Goal: Information Seeking & Learning: Learn about a topic

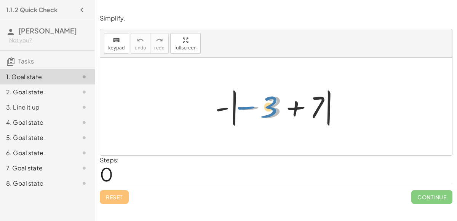
drag, startPoint x: 244, startPoint y: 107, endPoint x: 241, endPoint y: 106, distance: 4.0
click at [241, 106] on div at bounding box center [279, 107] width 136 height 42
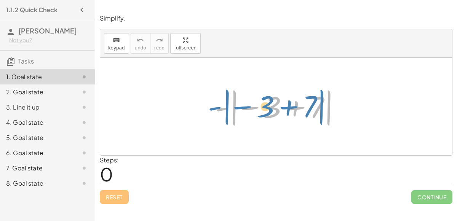
drag, startPoint x: 223, startPoint y: 108, endPoint x: 216, endPoint y: 107, distance: 7.7
click at [216, 107] on div at bounding box center [279, 107] width 136 height 42
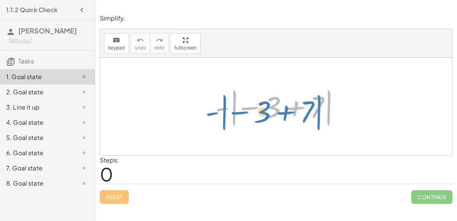
drag, startPoint x: 219, startPoint y: 110, endPoint x: 213, endPoint y: 112, distance: 6.5
click at [213, 112] on div at bounding box center [279, 107] width 136 height 42
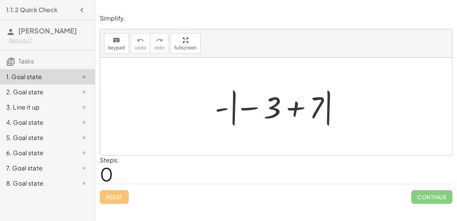
click at [214, 113] on div at bounding box center [279, 107] width 136 height 42
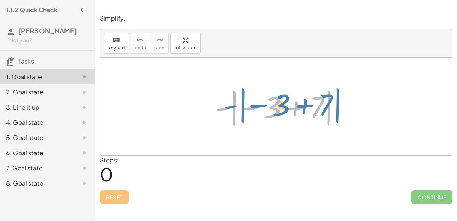
drag, startPoint x: 219, startPoint y: 109, endPoint x: 214, endPoint y: 111, distance: 5.9
click at [214, 111] on div at bounding box center [279, 107] width 136 height 42
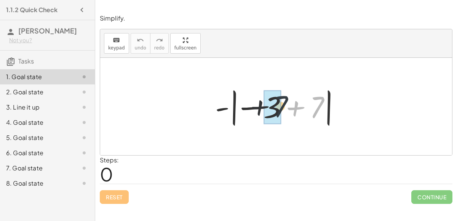
drag, startPoint x: 311, startPoint y: 109, endPoint x: 272, endPoint y: 107, distance: 39.3
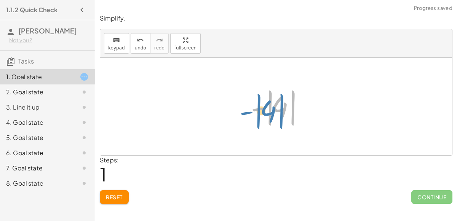
drag, startPoint x: 262, startPoint y: 106, endPoint x: 251, endPoint y: 110, distance: 12.0
click at [251, 110] on div at bounding box center [279, 107] width 64 height 42
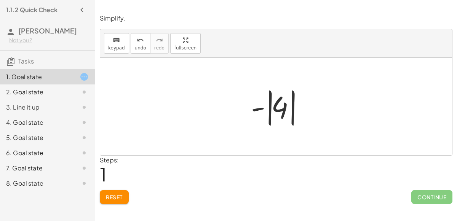
click at [282, 109] on div at bounding box center [279, 107] width 64 height 42
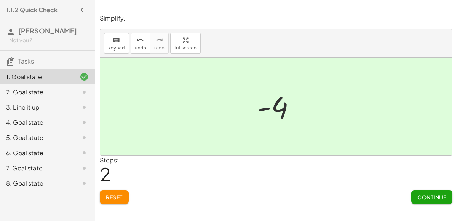
click at [429, 192] on button "Continue" at bounding box center [431, 197] width 41 height 14
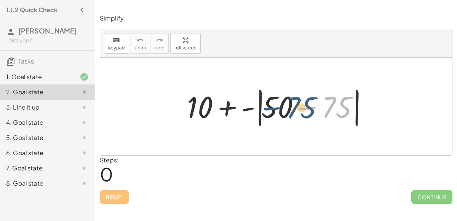
drag, startPoint x: 333, startPoint y: 110, endPoint x: 298, endPoint y: 110, distance: 35.4
click at [298, 110] on div at bounding box center [279, 107] width 192 height 44
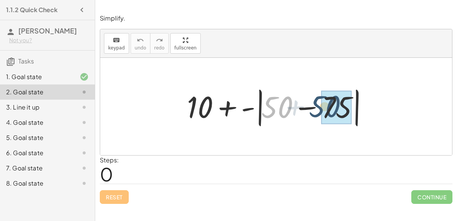
drag, startPoint x: 284, startPoint y: 109, endPoint x: 334, endPoint y: 109, distance: 49.9
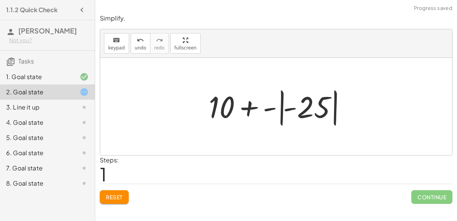
click at [293, 109] on div at bounding box center [279, 107] width 148 height 42
click at [319, 107] on div at bounding box center [279, 107] width 148 height 42
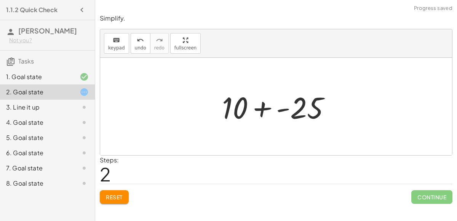
click at [262, 109] on div at bounding box center [279, 106] width 122 height 39
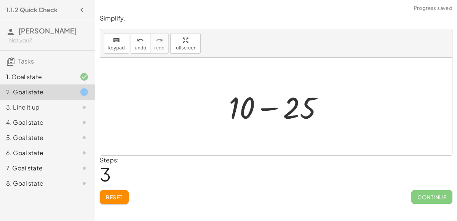
click at [248, 108] on div at bounding box center [279, 106] width 108 height 39
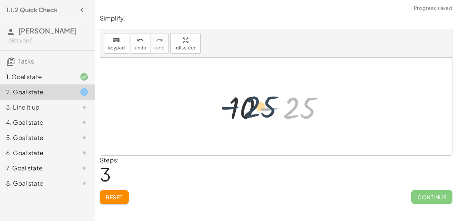
drag, startPoint x: 294, startPoint y: 109, endPoint x: 254, endPoint y: 107, distance: 40.4
click at [254, 107] on div at bounding box center [279, 106] width 108 height 39
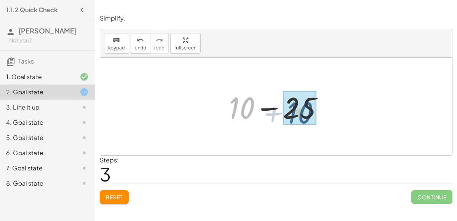
drag, startPoint x: 243, startPoint y: 109, endPoint x: 305, endPoint y: 113, distance: 62.2
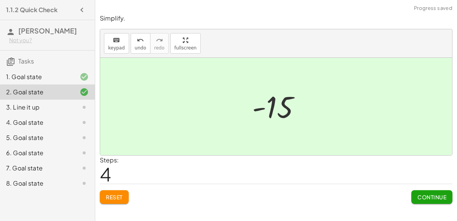
click at [434, 194] on span "Continue" at bounding box center [431, 197] width 29 height 7
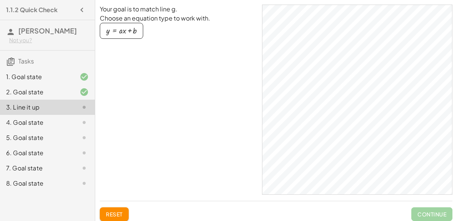
click at [136, 32] on button "y = + · a · x + b" at bounding box center [121, 31] width 43 height 16
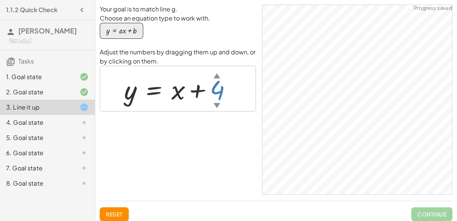
click at [215, 103] on div "▼" at bounding box center [217, 106] width 6 height 10
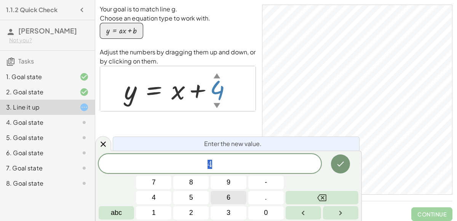
click at [229, 194] on span "6" at bounding box center [229, 198] width 4 height 10
click at [339, 166] on icon "Done" at bounding box center [340, 164] width 9 height 9
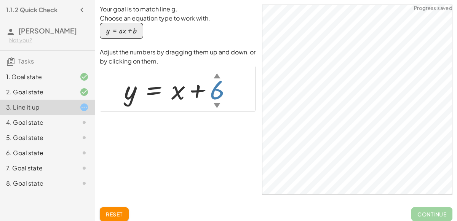
click at [215, 74] on div "▲" at bounding box center [217, 76] width 6 height 10
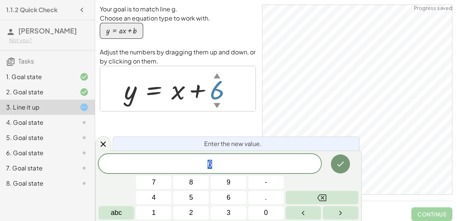
click at [216, 75] on div "▲" at bounding box center [217, 76] width 6 height 10
click at [248, 121] on div "Your goal is to match line g. Choose an equation type to work with. y = + · a ·…" at bounding box center [178, 100] width 156 height 190
click at [101, 144] on icon at bounding box center [103, 144] width 9 height 9
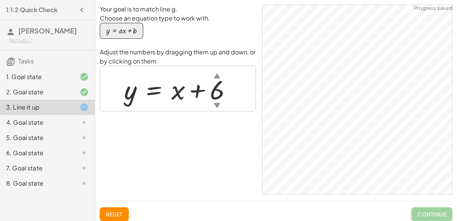
click at [213, 95] on div at bounding box center [180, 89] width 121 height 35
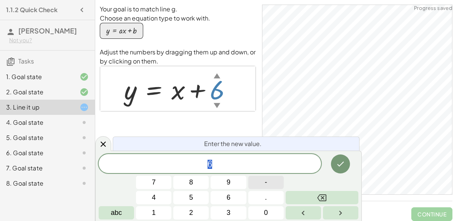
click at [269, 187] on button "-" at bounding box center [265, 182] width 35 height 13
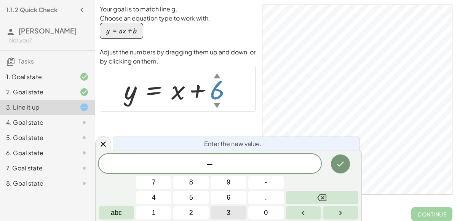
click at [220, 209] on button "3" at bounding box center [228, 212] width 35 height 13
click at [337, 165] on icon "Done" at bounding box center [340, 164] width 9 height 9
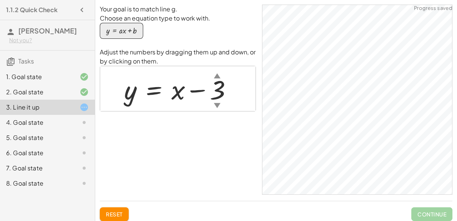
click at [216, 77] on div "▲" at bounding box center [217, 76] width 6 height 10
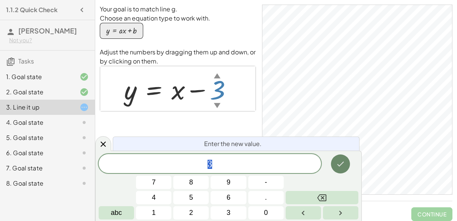
click at [341, 160] on icon "Done" at bounding box center [340, 164] width 9 height 9
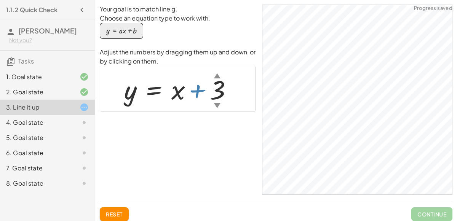
click at [209, 90] on div at bounding box center [181, 89] width 122 height 35
click at [217, 76] on div "▲" at bounding box center [217, 76] width 6 height 10
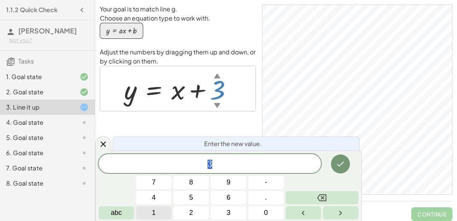
click at [159, 209] on button "1" at bounding box center [153, 212] width 35 height 13
click at [266, 204] on button "." at bounding box center [265, 197] width 35 height 13
click at [193, 201] on button "5" at bounding box center [190, 197] width 35 height 13
click at [340, 162] on icon "Done" at bounding box center [340, 164] width 9 height 9
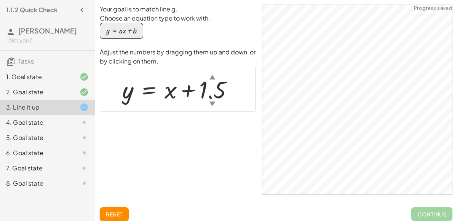
click at [212, 75] on div "▲" at bounding box center [212, 77] width 6 height 8
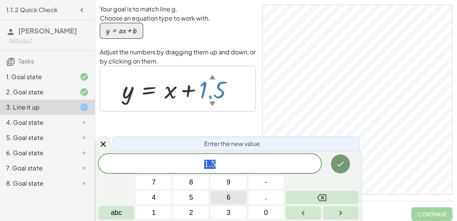
click at [228, 196] on span "6" at bounding box center [229, 198] width 4 height 10
click at [341, 172] on button "Done" at bounding box center [340, 164] width 19 height 19
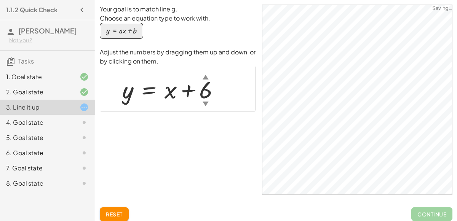
click at [207, 91] on div at bounding box center [173, 89] width 111 height 32
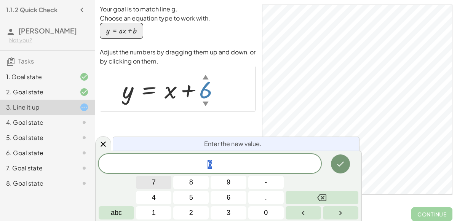
click at [158, 182] on button "7" at bounding box center [153, 182] width 35 height 13
click at [339, 169] on button "Done" at bounding box center [340, 164] width 19 height 19
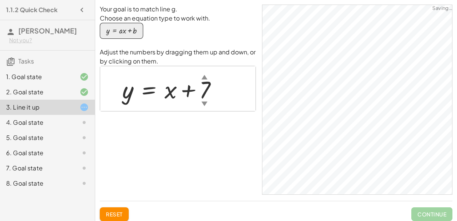
click at [204, 87] on div at bounding box center [172, 89] width 109 height 32
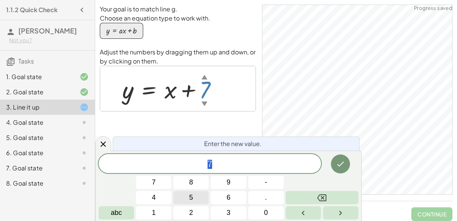
click at [186, 200] on button "5" at bounding box center [190, 197] width 35 height 13
click at [342, 167] on icon "Done" at bounding box center [340, 164] width 9 height 9
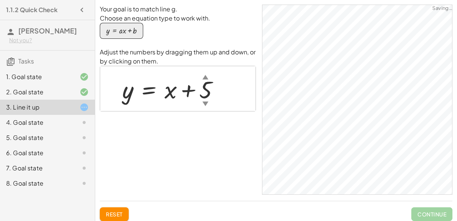
click at [205, 91] on div at bounding box center [173, 89] width 111 height 32
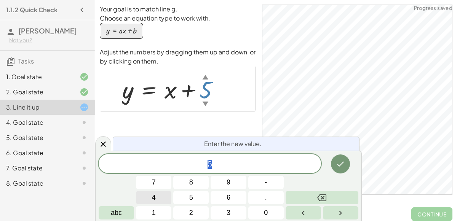
click at [158, 199] on button "4" at bounding box center [153, 197] width 35 height 13
click at [342, 164] on icon "Done" at bounding box center [340, 164] width 9 height 9
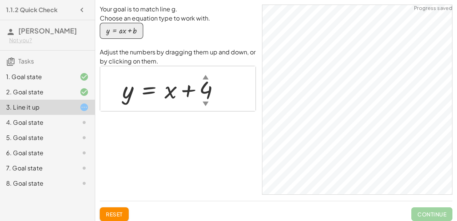
click at [214, 97] on div at bounding box center [173, 89] width 111 height 32
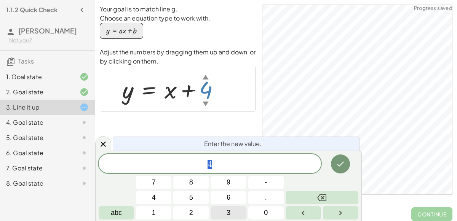
click at [225, 208] on button "3" at bounding box center [228, 212] width 35 height 13
click at [339, 161] on icon "Done" at bounding box center [340, 164] width 9 height 9
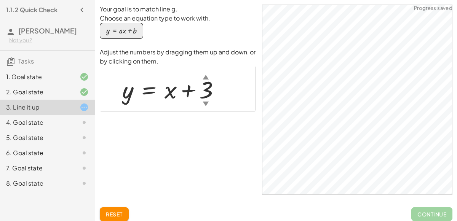
click at [205, 90] on div at bounding box center [174, 89] width 112 height 32
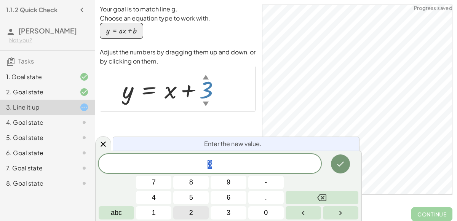
click at [201, 214] on button "2" at bounding box center [190, 212] width 35 height 13
click at [347, 166] on button "Done" at bounding box center [340, 164] width 19 height 19
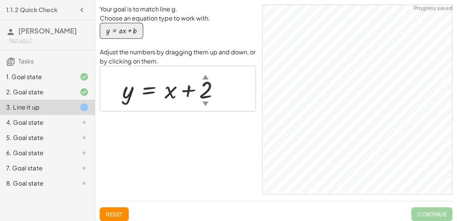
click at [207, 96] on div at bounding box center [173, 89] width 111 height 32
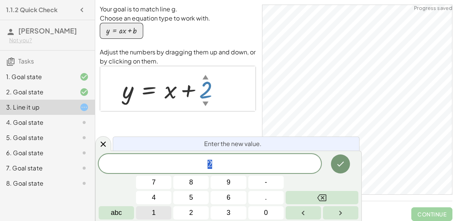
click at [160, 219] on button "1" at bounding box center [153, 212] width 35 height 13
click at [340, 158] on button "Done" at bounding box center [340, 164] width 19 height 19
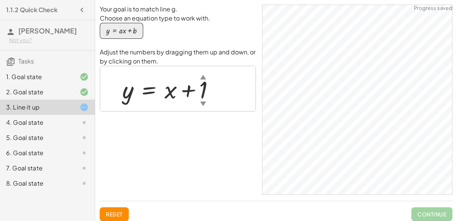
click at [206, 97] on div at bounding box center [171, 89] width 106 height 32
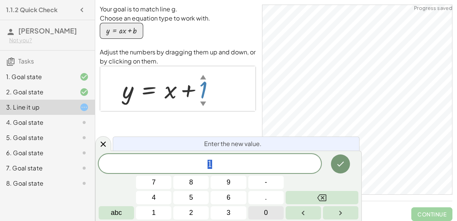
click at [263, 208] on button "0" at bounding box center [265, 212] width 35 height 13
click at [340, 159] on button "Done" at bounding box center [340, 164] width 19 height 19
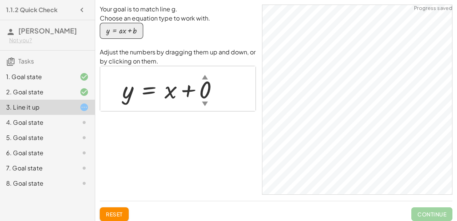
click at [206, 90] on div at bounding box center [173, 89] width 110 height 32
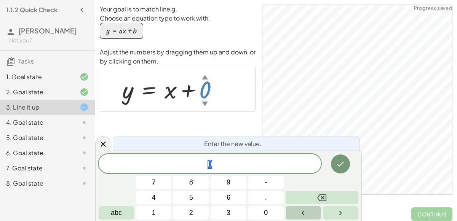
click at [308, 211] on icon "Left arrow" at bounding box center [302, 213] width 9 height 9
click at [308, 211] on button "Left arrow" at bounding box center [303, 212] width 35 height 13
click at [327, 209] on button "Right arrow" at bounding box center [340, 212] width 35 height 13
click at [328, 210] on button "Right arrow" at bounding box center [340, 212] width 35 height 13
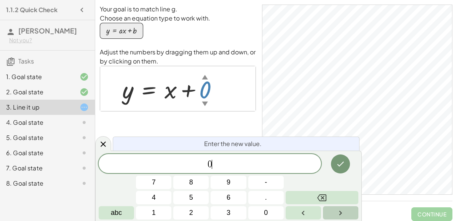
click at [328, 210] on button "Right arrow" at bounding box center [340, 212] width 35 height 13
click at [266, 185] on span "-" at bounding box center [266, 182] width 2 height 10
click at [327, 193] on button "Backspace" at bounding box center [322, 197] width 73 height 13
click at [150, 209] on button "1" at bounding box center [153, 212] width 35 height 13
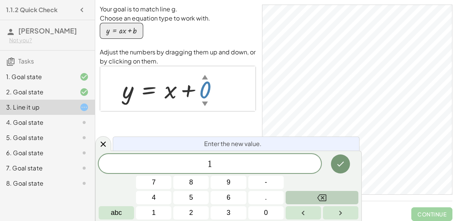
click at [298, 200] on button "Backspace" at bounding box center [322, 197] width 73 height 13
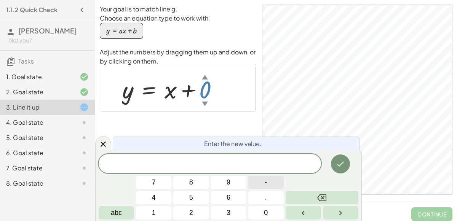
click at [265, 182] on span "-" at bounding box center [266, 182] width 2 height 10
click at [161, 215] on button "1" at bounding box center [153, 212] width 35 height 13
click at [337, 159] on button "Done" at bounding box center [340, 164] width 19 height 19
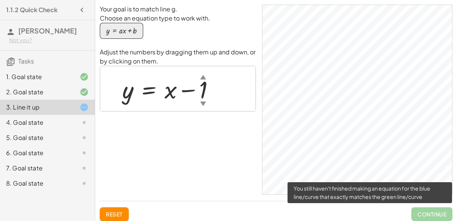
click at [426, 210] on span "Continue" at bounding box center [431, 214] width 41 height 14
click at [424, 210] on span "Continue" at bounding box center [431, 214] width 41 height 14
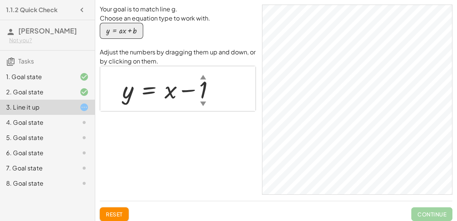
click at [62, 120] on div "4. Goal state" at bounding box center [36, 122] width 61 height 9
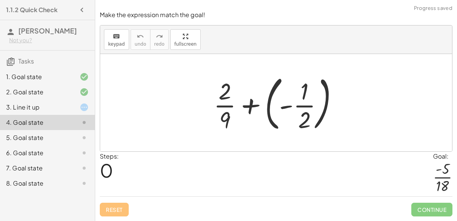
click at [83, 108] on icon at bounding box center [84, 107] width 9 height 9
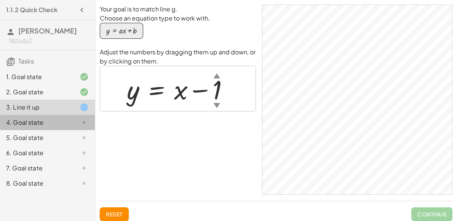
click at [38, 121] on div "4. Goal state" at bounding box center [36, 122] width 61 height 9
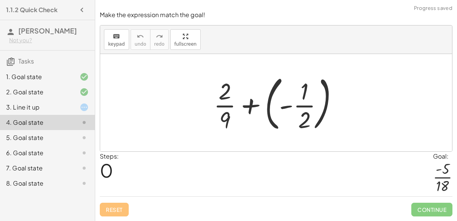
click at [236, 35] on div "keyboard keypad undo [PERSON_NAME] redo fullscreen" at bounding box center [276, 40] width 352 height 29
click at [249, 105] on div at bounding box center [279, 102] width 138 height 63
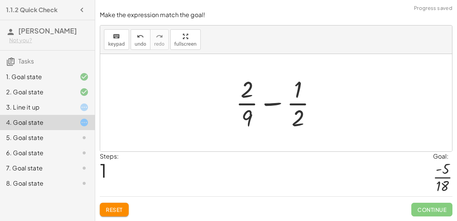
click at [279, 105] on div at bounding box center [279, 102] width 94 height 59
click at [276, 103] on div at bounding box center [279, 102] width 94 height 59
click at [251, 121] on div at bounding box center [279, 102] width 94 height 59
click at [248, 120] on div at bounding box center [279, 102] width 94 height 59
drag, startPoint x: 248, startPoint y: 120, endPoint x: 302, endPoint y: 95, distance: 58.8
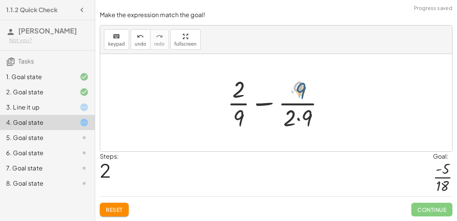
drag, startPoint x: 300, startPoint y: 93, endPoint x: 311, endPoint y: 91, distance: 10.9
click at [311, 91] on div at bounding box center [278, 102] width 111 height 59
drag, startPoint x: 295, startPoint y: 123, endPoint x: 231, endPoint y: 122, distance: 64.7
click at [231, 122] on div at bounding box center [278, 102] width 111 height 59
drag, startPoint x: 290, startPoint y: 119, endPoint x: 242, endPoint y: 116, distance: 48.1
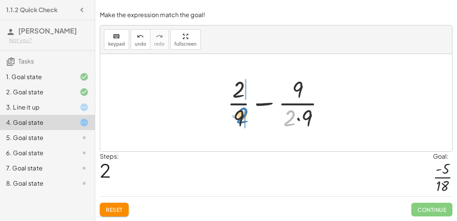
click at [242, 116] on div at bounding box center [278, 102] width 111 height 59
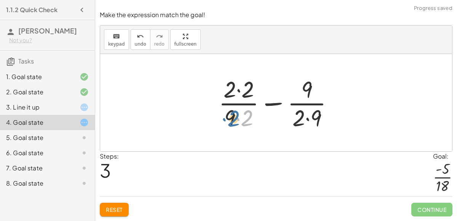
drag, startPoint x: 248, startPoint y: 117, endPoint x: 254, endPoint y: 119, distance: 5.5
click at [254, 119] on div at bounding box center [279, 102] width 129 height 59
click at [241, 119] on div at bounding box center [279, 102] width 129 height 59
click at [238, 118] on div at bounding box center [279, 102] width 129 height 59
click at [241, 93] on div at bounding box center [279, 102] width 129 height 59
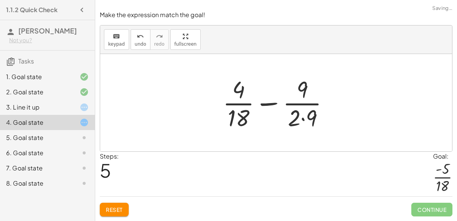
click at [313, 114] on div at bounding box center [279, 102] width 120 height 59
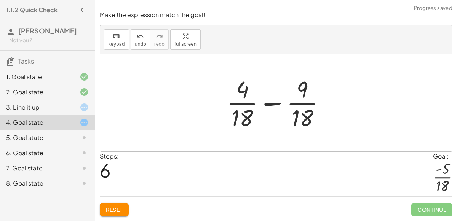
click at [303, 84] on div at bounding box center [279, 102] width 112 height 59
click at [441, 216] on span "Continue" at bounding box center [431, 210] width 41 height 14
click at [249, 88] on div at bounding box center [279, 102] width 112 height 59
click at [276, 102] on div at bounding box center [279, 102] width 112 height 59
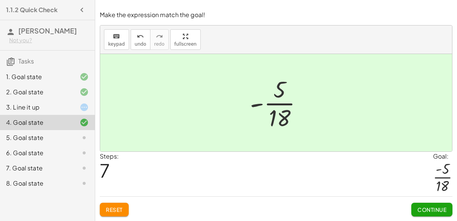
click at [423, 207] on span "Continue" at bounding box center [431, 209] width 29 height 7
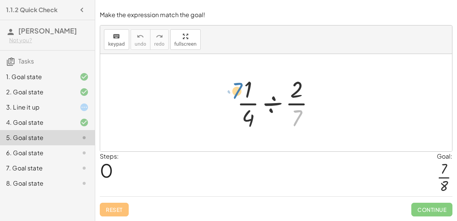
drag, startPoint x: 296, startPoint y: 118, endPoint x: 238, endPoint y: 91, distance: 64.4
click at [238, 91] on div at bounding box center [279, 102] width 92 height 59
drag, startPoint x: 295, startPoint y: 123, endPoint x: 246, endPoint y: 123, distance: 49.1
click at [246, 123] on div at bounding box center [279, 102] width 92 height 59
click at [250, 117] on div at bounding box center [279, 102] width 92 height 59
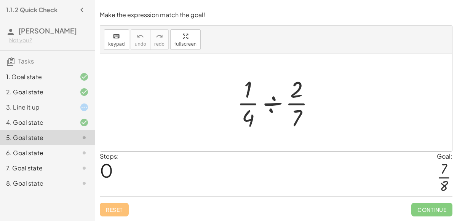
click at [274, 105] on div at bounding box center [279, 102] width 92 height 59
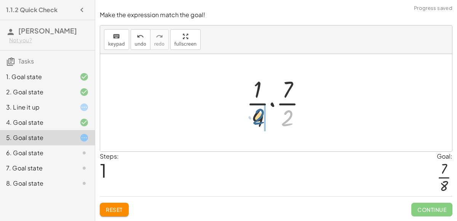
drag, startPoint x: 289, startPoint y: 123, endPoint x: 259, endPoint y: 122, distance: 29.7
click at [259, 122] on div at bounding box center [279, 102] width 73 height 59
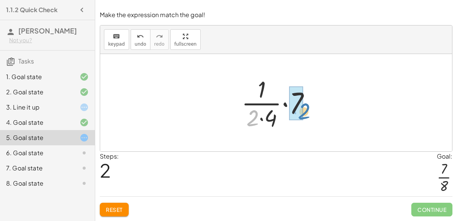
drag, startPoint x: 251, startPoint y: 120, endPoint x: 300, endPoint y: 113, distance: 50.1
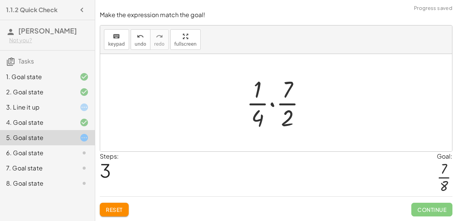
click at [292, 119] on div at bounding box center [279, 102] width 73 height 59
click at [286, 118] on div at bounding box center [279, 102] width 73 height 59
click at [288, 93] on div at bounding box center [279, 102] width 73 height 59
click at [271, 104] on div at bounding box center [279, 102] width 73 height 59
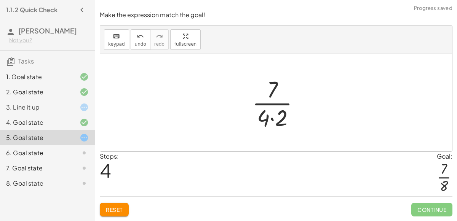
click at [270, 120] on div at bounding box center [278, 102] width 61 height 59
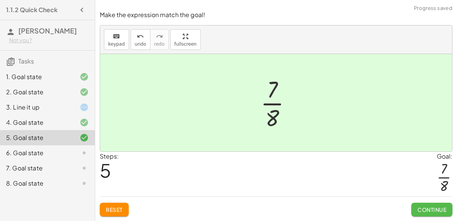
click at [438, 208] on span "Continue" at bounding box center [431, 209] width 29 height 7
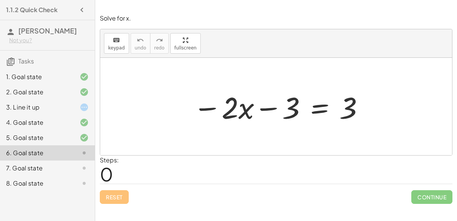
click at [266, 107] on div at bounding box center [278, 106] width 179 height 39
click at [287, 109] on div at bounding box center [278, 106] width 179 height 39
click at [309, 107] on div at bounding box center [278, 106] width 179 height 39
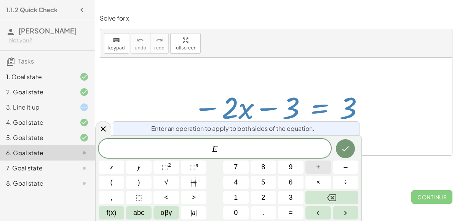
click at [315, 171] on button "+" at bounding box center [318, 167] width 26 height 13
click at [291, 199] on span "3" at bounding box center [291, 198] width 4 height 10
click at [349, 145] on icon "Done" at bounding box center [345, 148] width 9 height 9
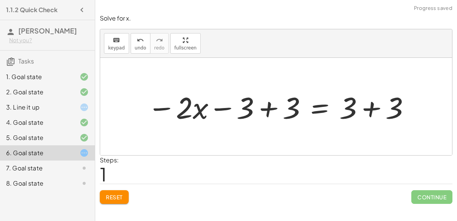
click at [269, 108] on div at bounding box center [279, 106] width 271 height 39
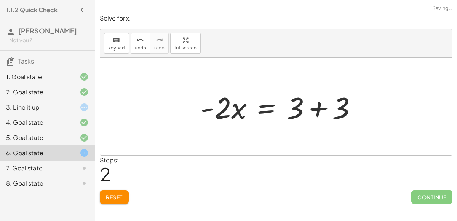
click at [371, 107] on div at bounding box center [276, 106] width 352 height 97
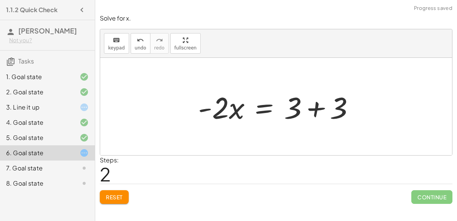
click at [315, 107] on div at bounding box center [279, 106] width 170 height 39
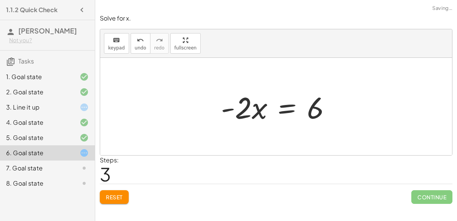
click at [287, 108] on div at bounding box center [279, 106] width 124 height 39
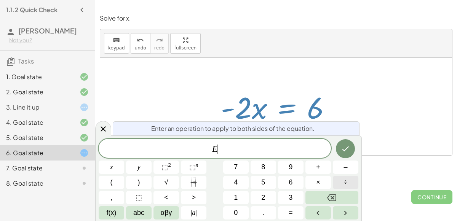
click at [348, 178] on button "÷" at bounding box center [346, 182] width 26 height 13
click at [334, 167] on button "–" at bounding box center [346, 167] width 26 height 13
click at [263, 193] on span "2" at bounding box center [263, 198] width 4 height 10
click at [343, 152] on icon "Done" at bounding box center [345, 148] width 9 height 9
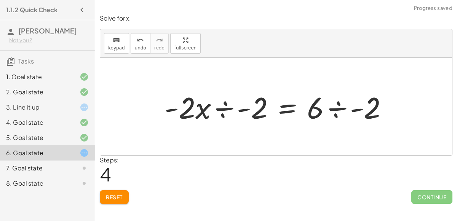
click at [228, 105] on div at bounding box center [279, 106] width 237 height 39
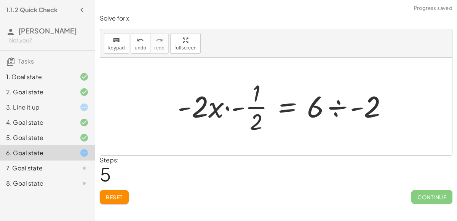
click at [233, 109] on div at bounding box center [286, 106] width 224 height 59
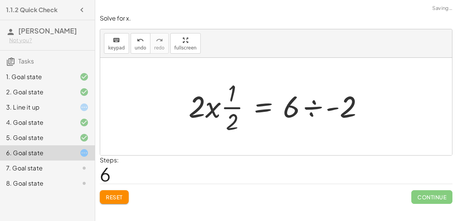
click at [226, 106] on div at bounding box center [279, 106] width 189 height 59
click at [137, 36] on icon "undo" at bounding box center [140, 40] width 7 height 9
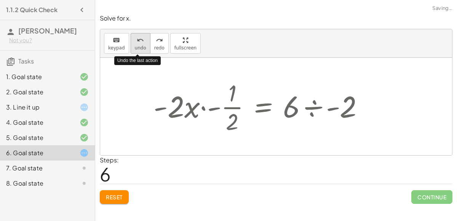
click at [137, 36] on icon "undo" at bounding box center [140, 40] width 7 height 9
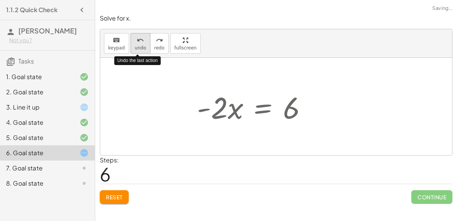
click at [137, 36] on icon "undo" at bounding box center [140, 40] width 7 height 9
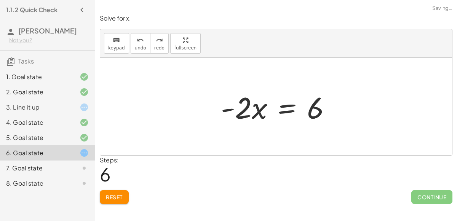
click at [285, 111] on div at bounding box center [279, 106] width 124 height 39
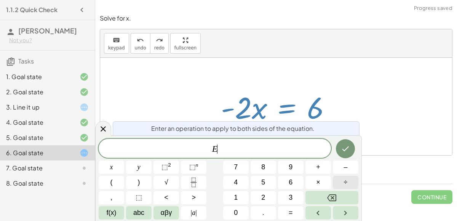
click at [352, 180] on button "÷" at bounding box center [346, 182] width 26 height 13
click at [265, 198] on span "2" at bounding box center [263, 198] width 4 height 10
click at [352, 144] on button "Done" at bounding box center [345, 148] width 19 height 19
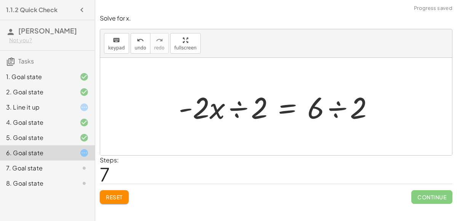
click at [239, 107] on div at bounding box center [279, 106] width 209 height 39
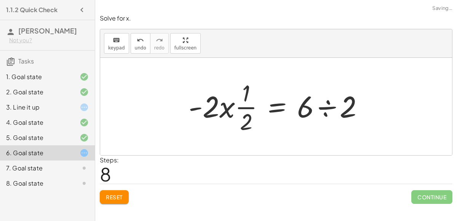
click at [212, 105] on div at bounding box center [279, 106] width 189 height 59
click at [231, 111] on div at bounding box center [279, 106] width 189 height 59
click at [227, 110] on div at bounding box center [279, 106] width 189 height 59
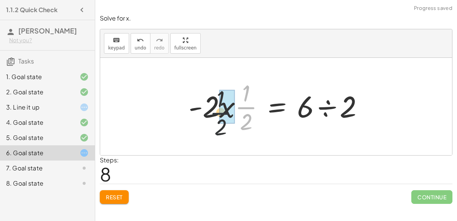
drag, startPoint x: 250, startPoint y: 106, endPoint x: 221, endPoint y: 112, distance: 29.5
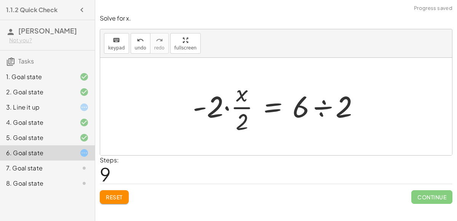
click at [244, 109] on div at bounding box center [279, 106] width 180 height 59
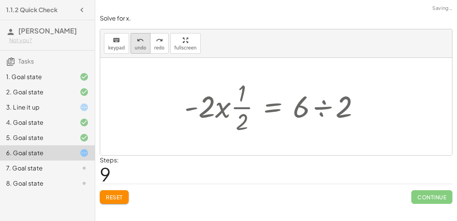
click at [137, 39] on icon "undo" at bounding box center [140, 40] width 7 height 9
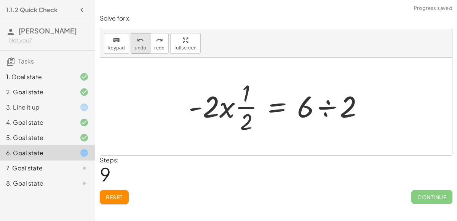
click at [138, 39] on icon "undo" at bounding box center [140, 40] width 7 height 9
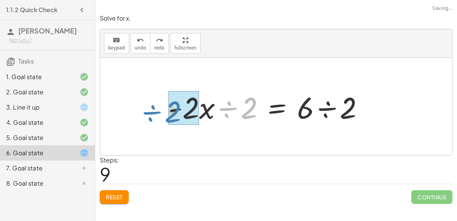
drag, startPoint x: 251, startPoint y: 105, endPoint x: 179, endPoint y: 108, distance: 72.0
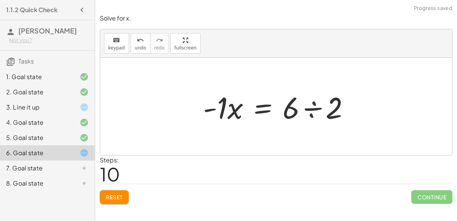
click at [315, 108] on div at bounding box center [279, 106] width 160 height 39
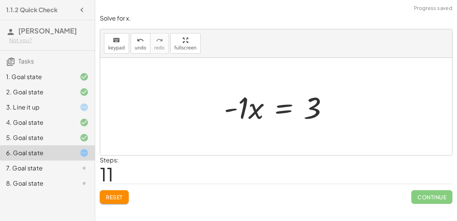
click at [255, 111] on div at bounding box center [279, 106] width 118 height 39
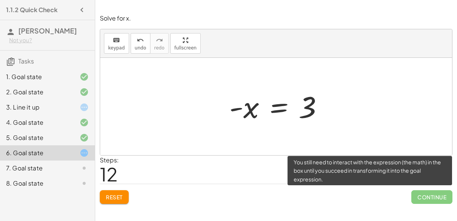
click at [425, 195] on span "Continue" at bounding box center [431, 197] width 41 height 14
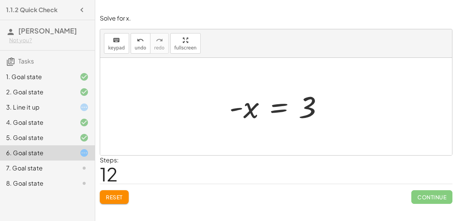
click at [313, 109] on div at bounding box center [278, 107] width 107 height 38
click at [276, 109] on div at bounding box center [278, 107] width 107 height 38
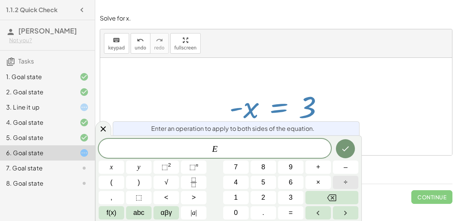
click at [356, 182] on button "÷" at bounding box center [346, 182] width 26 height 13
click at [348, 172] on button "–" at bounding box center [346, 167] width 26 height 13
click at [233, 199] on button "1" at bounding box center [236, 197] width 26 height 13
click at [343, 143] on button "Done" at bounding box center [345, 148] width 19 height 19
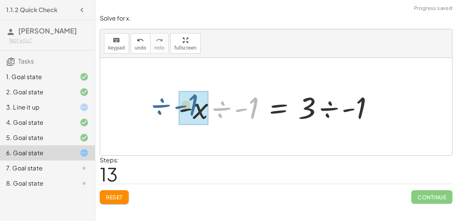
drag, startPoint x: 249, startPoint y: 108, endPoint x: 191, endPoint y: 107, distance: 57.9
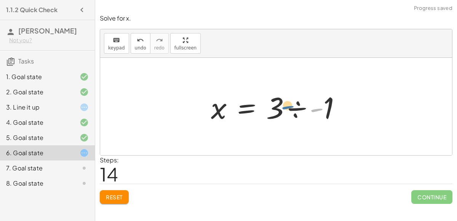
drag, startPoint x: 318, startPoint y: 109, endPoint x: 292, endPoint y: 109, distance: 25.5
click at [292, 109] on div at bounding box center [279, 106] width 144 height 39
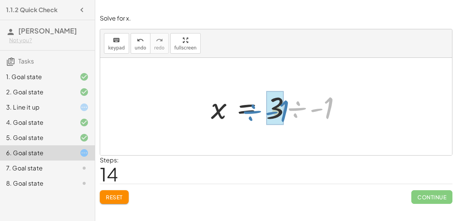
drag, startPoint x: 329, startPoint y: 107, endPoint x: 285, endPoint y: 110, distance: 44.6
click at [285, 110] on div at bounding box center [279, 106] width 144 height 39
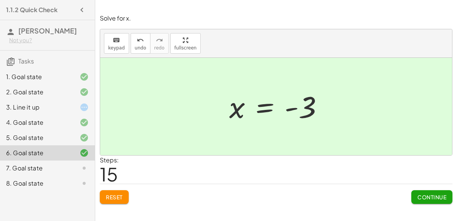
click at [420, 193] on button "Continue" at bounding box center [431, 197] width 41 height 14
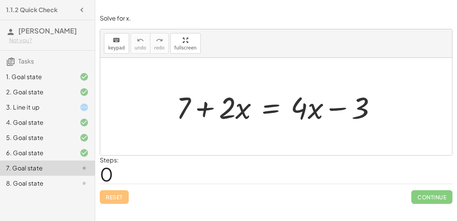
click at [269, 107] on div at bounding box center [279, 106] width 214 height 39
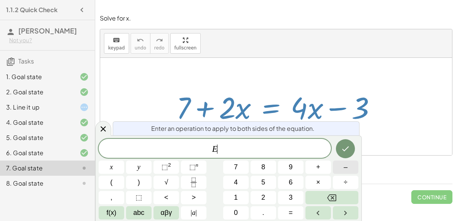
click at [346, 169] on span "–" at bounding box center [345, 167] width 4 height 10
click at [235, 168] on span "7" at bounding box center [236, 167] width 4 height 10
click at [344, 153] on icon "Done" at bounding box center [345, 148] width 9 height 9
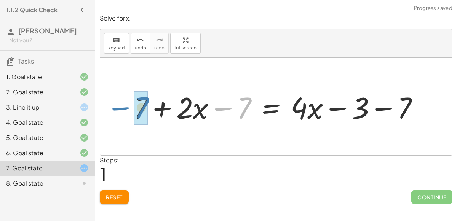
drag, startPoint x: 236, startPoint y: 106, endPoint x: 136, endPoint y: 105, distance: 100.5
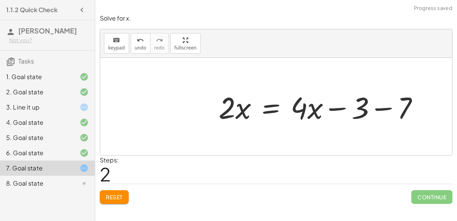
click at [385, 110] on div at bounding box center [322, 106] width 214 height 39
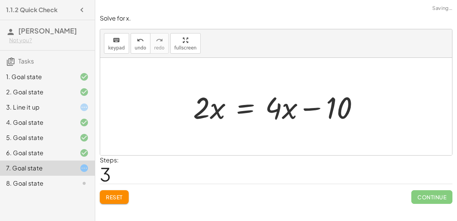
click at [284, 109] on div at bounding box center [278, 106] width 179 height 39
click at [238, 109] on div at bounding box center [278, 106] width 179 height 39
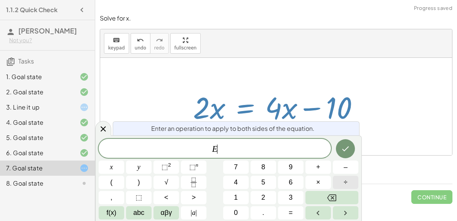
click at [346, 180] on span "÷" at bounding box center [346, 182] width 4 height 10
click at [241, 181] on button "4" at bounding box center [236, 182] width 26 height 13
click at [323, 181] on button "×" at bounding box center [318, 182] width 26 height 13
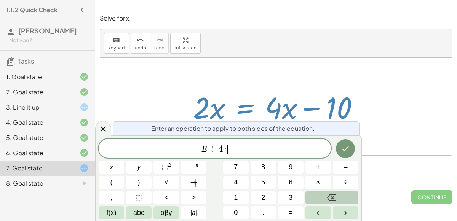
click at [331, 191] on button "Backspace" at bounding box center [331, 197] width 53 height 13
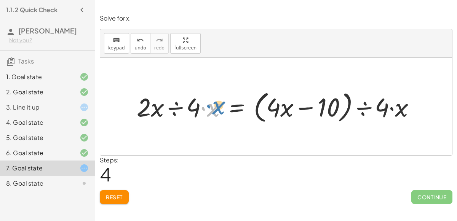
click at [207, 112] on div at bounding box center [279, 107] width 292 height 38
click at [203, 107] on div at bounding box center [279, 107] width 292 height 38
click at [213, 109] on div at bounding box center [279, 107] width 292 height 38
click at [197, 106] on div at bounding box center [279, 107] width 292 height 38
click at [367, 106] on div at bounding box center [279, 107] width 292 height 38
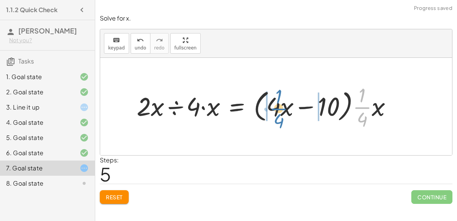
drag, startPoint x: 365, startPoint y: 110, endPoint x: 283, endPoint y: 110, distance: 81.9
click at [283, 110] on div at bounding box center [267, 106] width 269 height 50
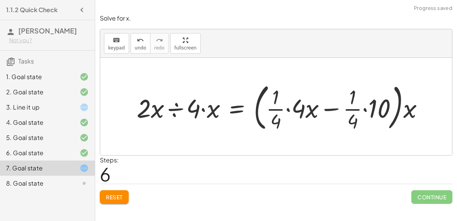
click at [298, 105] on div at bounding box center [283, 107] width 301 height 54
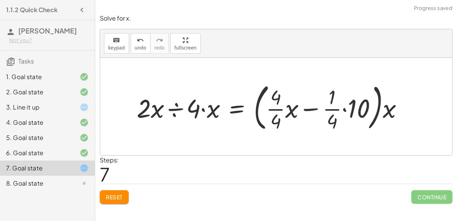
click at [278, 109] on div at bounding box center [273, 107] width 280 height 54
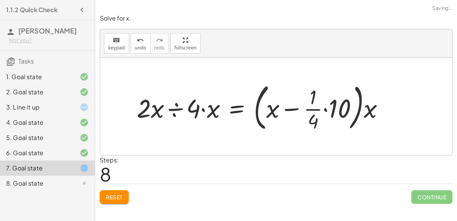
click at [313, 110] on div at bounding box center [263, 107] width 261 height 54
click at [326, 109] on div at bounding box center [263, 107] width 261 height 54
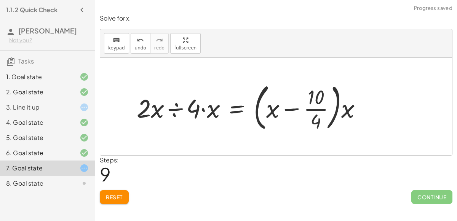
click at [319, 109] on div at bounding box center [252, 107] width 239 height 54
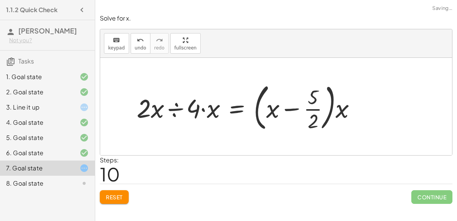
click at [338, 111] on div at bounding box center [249, 107] width 233 height 54
drag, startPoint x: 339, startPoint y: 111, endPoint x: 270, endPoint y: 109, distance: 69.3
click at [270, 109] on div at bounding box center [249, 107] width 233 height 54
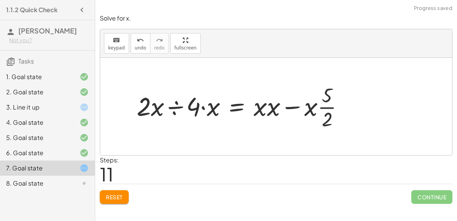
click at [259, 110] on div at bounding box center [243, 106] width 221 height 50
click at [268, 110] on div at bounding box center [243, 106] width 221 height 50
click at [300, 105] on div at bounding box center [241, 106] width 216 height 50
click at [291, 104] on div at bounding box center [241, 106] width 216 height 50
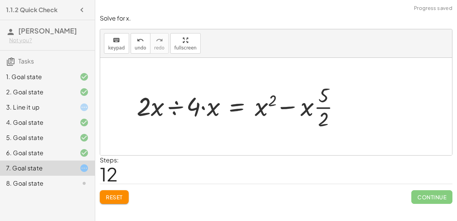
click at [284, 107] on div at bounding box center [241, 106] width 216 height 50
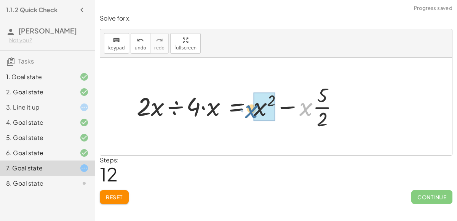
drag, startPoint x: 311, startPoint y: 107, endPoint x: 265, endPoint y: 108, distance: 46.1
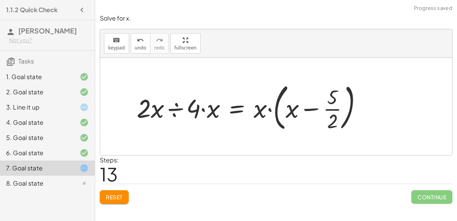
click at [290, 112] on div at bounding box center [252, 107] width 239 height 54
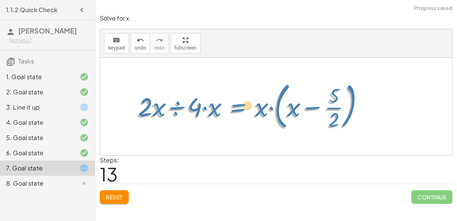
click at [255, 108] on div at bounding box center [252, 107] width 239 height 54
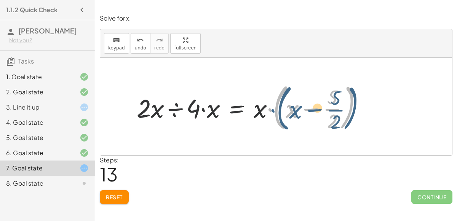
drag, startPoint x: 268, startPoint y: 107, endPoint x: 254, endPoint y: 107, distance: 13.7
click at [254, 107] on div at bounding box center [252, 107] width 239 height 54
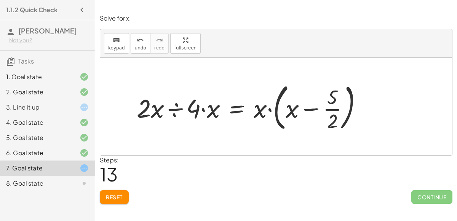
click at [269, 109] on div at bounding box center [252, 107] width 239 height 54
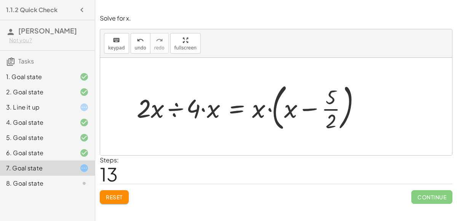
click at [289, 108] on div at bounding box center [252, 107] width 239 height 54
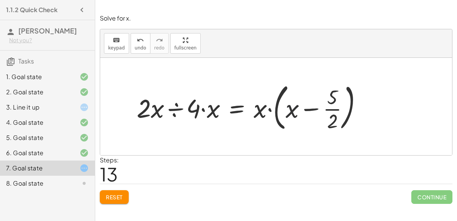
click at [289, 108] on div at bounding box center [252, 107] width 239 height 54
drag, startPoint x: 260, startPoint y: 113, endPoint x: 292, endPoint y: 113, distance: 32.0
click at [292, 113] on div at bounding box center [252, 107] width 239 height 54
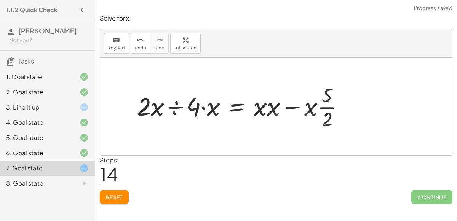
click at [273, 108] on div at bounding box center [243, 106] width 221 height 50
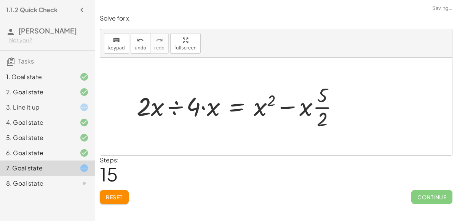
click at [309, 112] on div at bounding box center [241, 106] width 216 height 50
drag, startPoint x: 307, startPoint y: 112, endPoint x: 211, endPoint y: 111, distance: 95.9
click at [211, 111] on div at bounding box center [241, 106] width 216 height 50
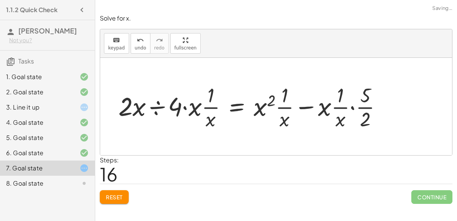
click at [118, 194] on span "Reset" at bounding box center [114, 197] width 17 height 7
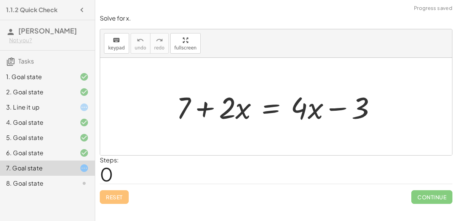
click at [276, 102] on div at bounding box center [279, 106] width 214 height 39
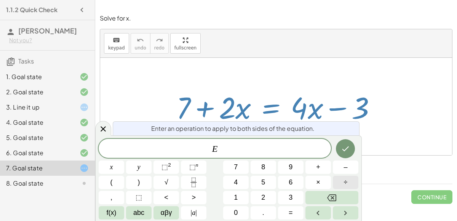
click at [342, 177] on button "÷" at bounding box center [346, 182] width 26 height 13
click at [273, 202] on button "2" at bounding box center [264, 197] width 26 height 13
click at [344, 150] on icon "Done" at bounding box center [345, 148] width 9 height 9
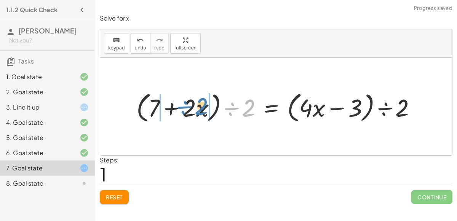
drag, startPoint x: 246, startPoint y: 108, endPoint x: 198, endPoint y: 105, distance: 48.0
click at [198, 105] on div at bounding box center [278, 107] width 293 height 36
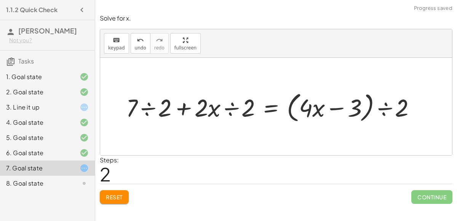
click at [221, 109] on div at bounding box center [273, 107] width 303 height 36
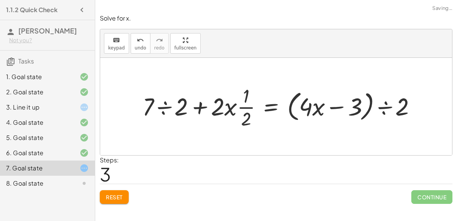
click at [223, 108] on div at bounding box center [282, 107] width 287 height 48
click at [232, 108] on div at bounding box center [282, 107] width 287 height 48
drag, startPoint x: 241, startPoint y: 108, endPoint x: 206, endPoint y: 110, distance: 35.5
click at [206, 110] on div at bounding box center [282, 107] width 287 height 48
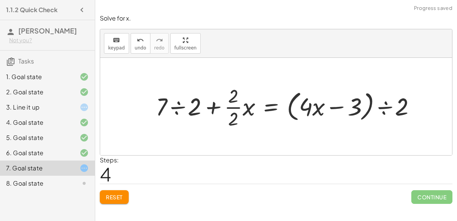
click at [231, 108] on div at bounding box center [289, 107] width 274 height 48
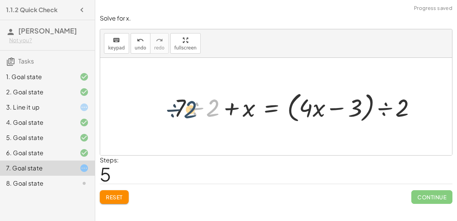
drag, startPoint x: 214, startPoint y: 109, endPoint x: 192, endPoint y: 110, distance: 21.4
click at [192, 110] on div at bounding box center [297, 107] width 255 height 36
click at [182, 108] on div at bounding box center [297, 107] width 255 height 36
drag, startPoint x: 181, startPoint y: 108, endPoint x: 214, endPoint y: 109, distance: 33.1
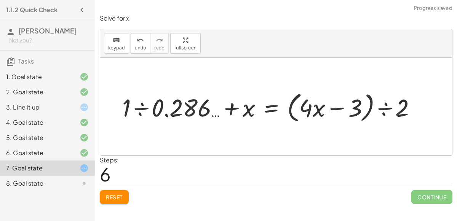
click at [144, 107] on div at bounding box center [271, 107] width 307 height 36
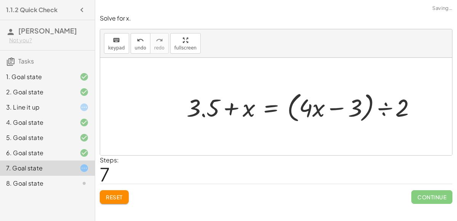
click at [211, 112] on div at bounding box center [304, 107] width 243 height 36
click at [202, 114] on div at bounding box center [304, 107] width 243 height 36
drag, startPoint x: 203, startPoint y: 115, endPoint x: 207, endPoint y: 113, distance: 4.0
click at [207, 113] on div at bounding box center [304, 107] width 243 height 36
drag, startPoint x: 402, startPoint y: 106, endPoint x: 311, endPoint y: 107, distance: 90.6
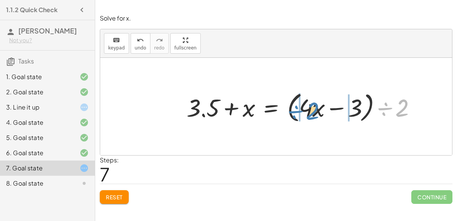
click at [311, 107] on div at bounding box center [304, 107] width 243 height 36
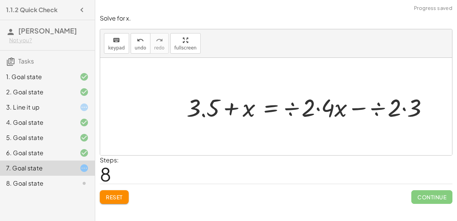
click at [317, 110] on div at bounding box center [312, 107] width 259 height 32
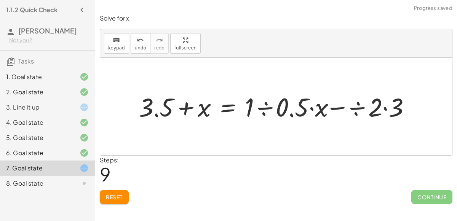
click at [325, 111] on div at bounding box center [279, 106] width 289 height 34
click at [271, 108] on div at bounding box center [279, 106] width 289 height 34
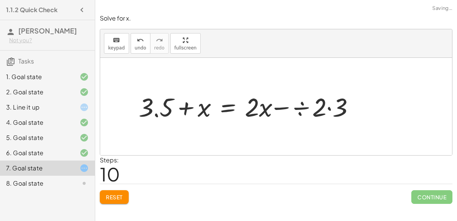
click at [264, 109] on div at bounding box center [251, 106] width 233 height 34
click at [301, 107] on div at bounding box center [251, 106] width 233 height 34
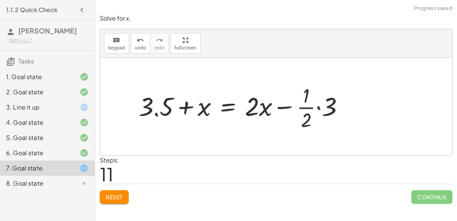
click at [310, 106] on div at bounding box center [244, 106] width 219 height 51
drag, startPoint x: 311, startPoint y: 107, endPoint x: 337, endPoint y: 107, distance: 26.3
click at [337, 107] on div at bounding box center [244, 106] width 219 height 51
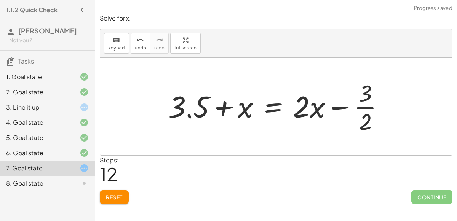
click at [366, 108] on div at bounding box center [278, 106] width 229 height 59
click at [365, 105] on div at bounding box center [278, 106] width 229 height 59
click at [363, 93] on div at bounding box center [278, 106] width 229 height 59
click at [340, 110] on div at bounding box center [278, 106] width 229 height 59
click at [338, 106] on div at bounding box center [278, 106] width 229 height 59
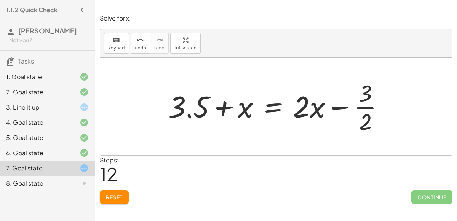
click at [111, 195] on span "Reset" at bounding box center [114, 197] width 17 height 7
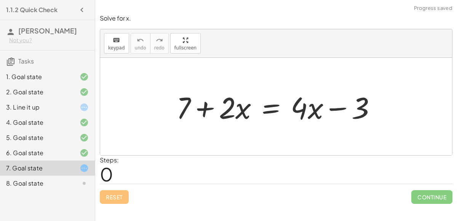
click at [269, 109] on div at bounding box center [279, 106] width 214 height 39
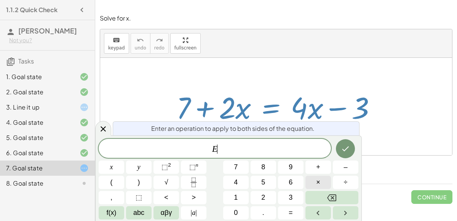
click at [320, 182] on button "×" at bounding box center [318, 182] width 26 height 13
click at [335, 195] on icon "Backspace" at bounding box center [331, 198] width 9 height 7
click at [322, 168] on button "+" at bounding box center [318, 167] width 26 height 13
click at [300, 198] on button "3" at bounding box center [291, 197] width 26 height 13
click at [347, 153] on icon "Done" at bounding box center [345, 148] width 9 height 9
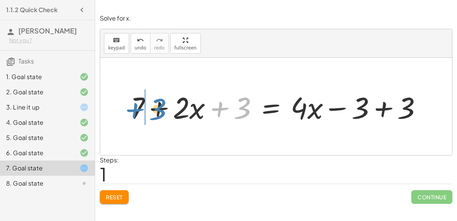
drag, startPoint x: 221, startPoint y: 108, endPoint x: 135, endPoint y: 109, distance: 86.1
click at [135, 109] on div at bounding box center [278, 106] width 305 height 39
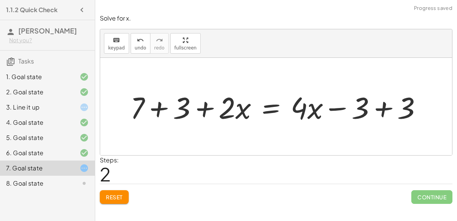
click at [149, 107] on div at bounding box center [278, 106] width 305 height 39
click at [384, 108] on div at bounding box center [296, 106] width 271 height 39
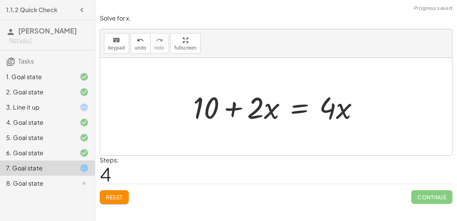
click at [292, 106] on div at bounding box center [278, 106] width 179 height 39
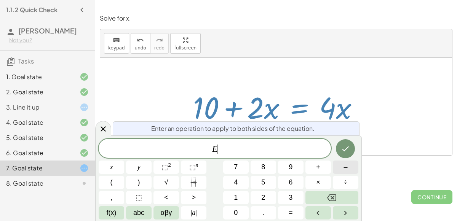
click at [347, 171] on span "–" at bounding box center [345, 167] width 4 height 10
click at [259, 200] on button "2" at bounding box center [264, 197] width 26 height 13
click at [353, 148] on button "Done" at bounding box center [345, 148] width 19 height 19
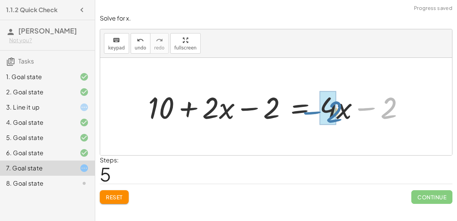
drag, startPoint x: 391, startPoint y: 108, endPoint x: 337, endPoint y: 112, distance: 54.6
click at [337, 112] on div at bounding box center [279, 106] width 270 height 39
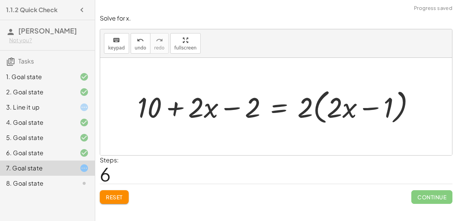
click at [347, 108] on div at bounding box center [279, 106] width 291 height 41
click at [304, 107] on div at bounding box center [279, 106] width 291 height 41
click at [321, 105] on div at bounding box center [279, 106] width 291 height 41
click at [330, 107] on div at bounding box center [279, 106] width 291 height 41
click at [364, 105] on div at bounding box center [279, 106] width 291 height 41
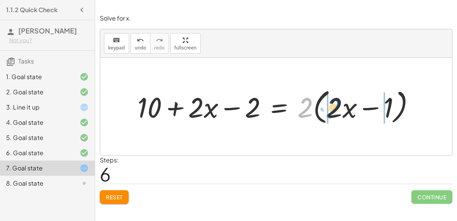
drag, startPoint x: 306, startPoint y: 109, endPoint x: 335, endPoint y: 109, distance: 28.6
click at [335, 109] on div at bounding box center [279, 106] width 291 height 41
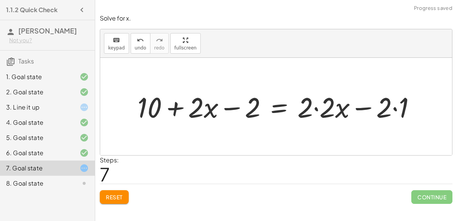
click at [317, 110] on div at bounding box center [280, 106] width 292 height 37
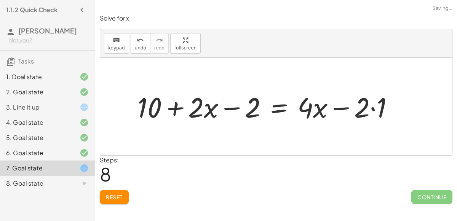
click at [371, 107] on div at bounding box center [269, 106] width 270 height 37
click at [340, 109] on div at bounding box center [260, 106] width 253 height 37
click at [140, 46] on span "undo" at bounding box center [140, 47] width 11 height 5
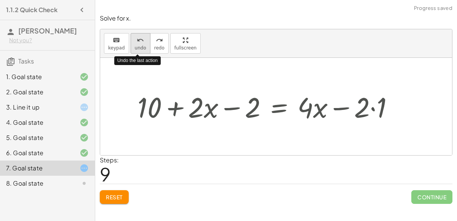
click at [139, 46] on span "undo" at bounding box center [140, 47] width 11 height 5
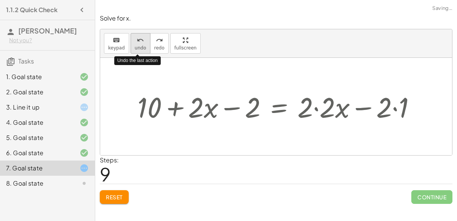
click at [139, 46] on span "undo" at bounding box center [140, 47] width 11 height 5
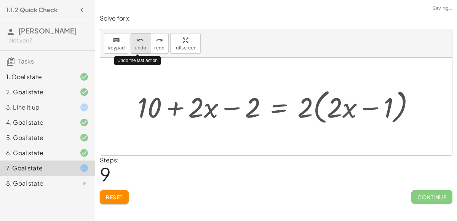
click at [139, 46] on span "undo" at bounding box center [140, 47] width 11 height 5
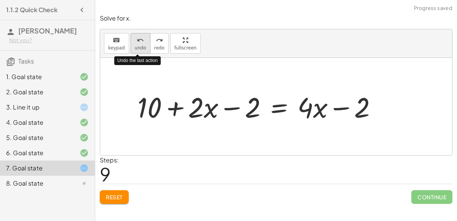
click at [139, 46] on span "undo" at bounding box center [140, 47] width 11 height 5
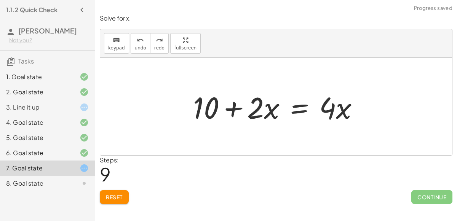
click at [297, 109] on div at bounding box center [278, 106] width 179 height 39
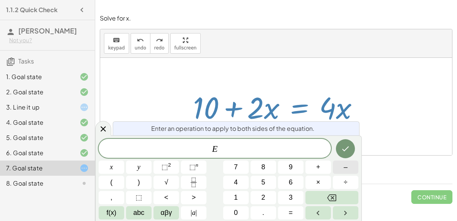
click at [340, 170] on button "–" at bounding box center [346, 167] width 26 height 13
click at [264, 195] on span "2" at bounding box center [263, 198] width 4 height 10
click at [118, 167] on button "x" at bounding box center [112, 167] width 26 height 13
click at [351, 152] on button "Done" at bounding box center [345, 148] width 19 height 19
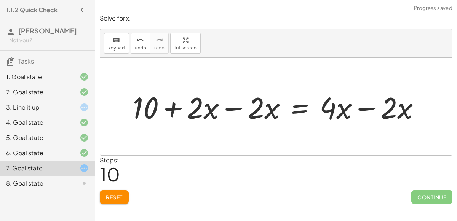
click at [262, 111] on div at bounding box center [279, 106] width 301 height 39
click at [253, 106] on div at bounding box center [279, 106] width 301 height 39
click at [217, 109] on div at bounding box center [279, 106] width 301 height 39
drag, startPoint x: 213, startPoint y: 109, endPoint x: 272, endPoint y: 113, distance: 59.6
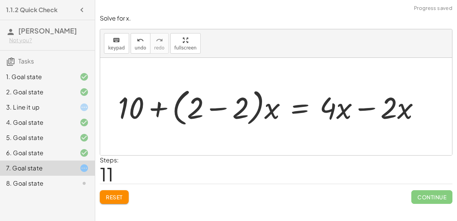
click at [269, 110] on div at bounding box center [272, 107] width 316 height 44
click at [234, 112] on div at bounding box center [272, 107] width 316 height 44
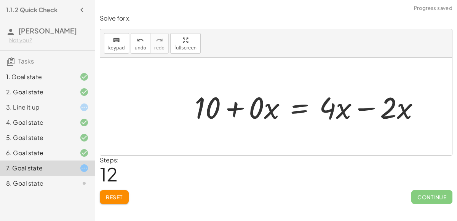
click at [273, 109] on div at bounding box center [310, 106] width 239 height 39
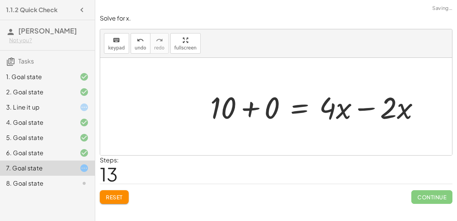
click at [271, 111] on div at bounding box center [317, 106] width 223 height 39
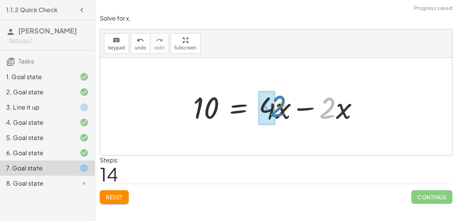
drag, startPoint x: 329, startPoint y: 108, endPoint x: 277, endPoint y: 106, distance: 51.4
click at [277, 106] on div at bounding box center [278, 106] width 179 height 39
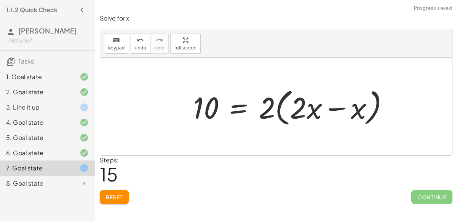
click at [308, 112] on div at bounding box center [293, 107] width 209 height 44
click at [298, 111] on div at bounding box center [293, 107] width 209 height 44
drag, startPoint x: 269, startPoint y: 112, endPoint x: 306, endPoint y: 112, distance: 36.6
click at [306, 112] on div at bounding box center [293, 107] width 209 height 44
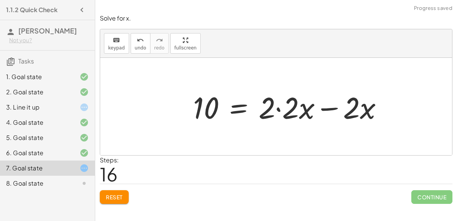
click at [347, 113] on div at bounding box center [290, 106] width 203 height 39
click at [293, 110] on div at bounding box center [290, 106] width 203 height 39
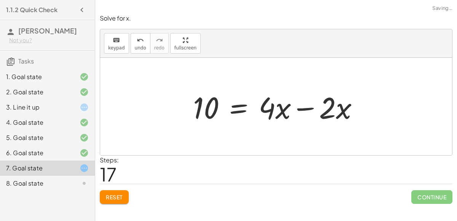
click at [275, 110] on div at bounding box center [278, 106] width 179 height 39
click at [308, 107] on div at bounding box center [278, 106] width 179 height 39
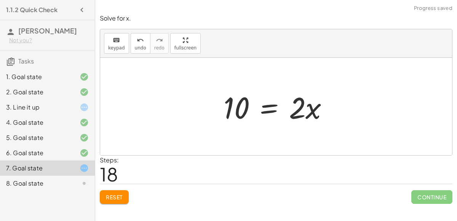
click at [240, 111] on div at bounding box center [279, 106] width 119 height 39
click at [265, 107] on div at bounding box center [279, 106] width 119 height 39
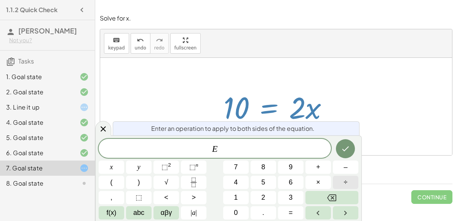
click at [338, 179] on button "÷" at bounding box center [346, 182] width 26 height 13
click at [262, 194] on span "2" at bounding box center [263, 198] width 4 height 10
click at [350, 148] on icon "Done" at bounding box center [345, 148] width 9 height 9
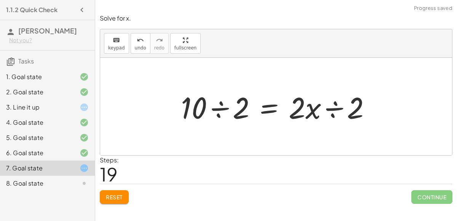
click at [221, 107] on div at bounding box center [279, 106] width 204 height 39
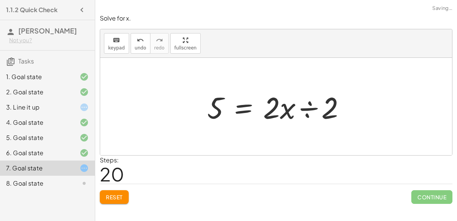
click at [308, 107] on div at bounding box center [279, 106] width 152 height 39
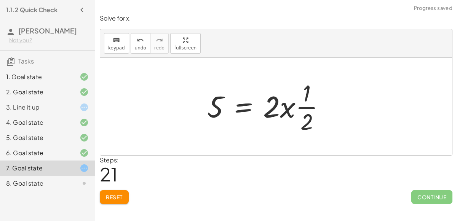
click at [308, 108] on div at bounding box center [269, 106] width 132 height 59
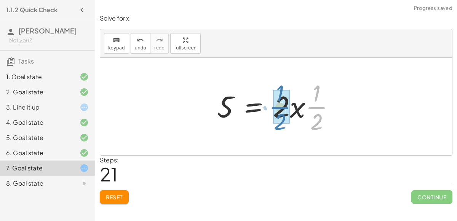
drag, startPoint x: 311, startPoint y: 108, endPoint x: 273, endPoint y: 108, distance: 37.3
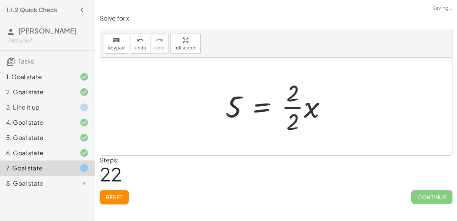
click at [295, 115] on div at bounding box center [279, 106] width 115 height 59
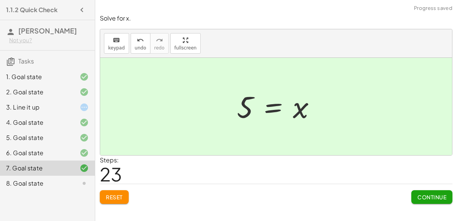
click at [439, 198] on span "Continue" at bounding box center [431, 197] width 29 height 7
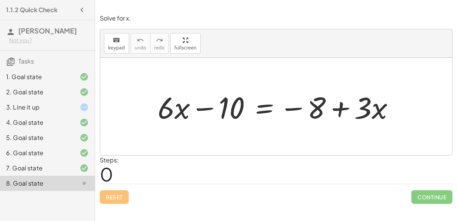
click at [251, 107] on div at bounding box center [279, 106] width 251 height 39
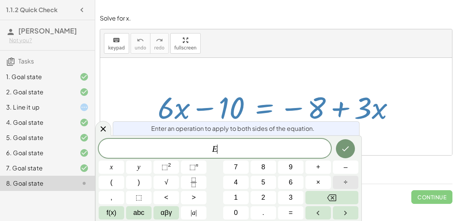
click at [345, 177] on span "÷" at bounding box center [346, 182] width 4 height 10
click at [330, 199] on icon "Backspace" at bounding box center [331, 197] width 9 height 9
click at [322, 168] on button "+" at bounding box center [318, 167] width 26 height 13
click at [264, 168] on span "8" at bounding box center [263, 167] width 4 height 10
click at [341, 153] on icon "Done" at bounding box center [345, 148] width 9 height 9
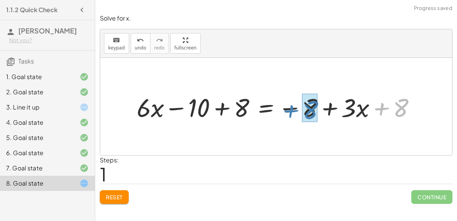
drag, startPoint x: 404, startPoint y: 107, endPoint x: 314, endPoint y: 109, distance: 90.3
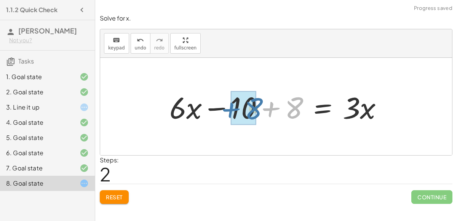
drag, startPoint x: 298, startPoint y: 107, endPoint x: 247, endPoint y: 107, distance: 50.6
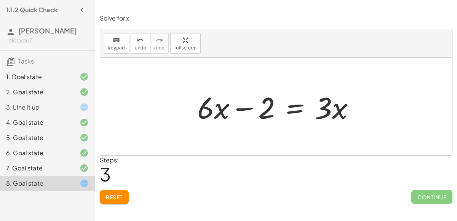
click at [295, 107] on div at bounding box center [278, 106] width 171 height 39
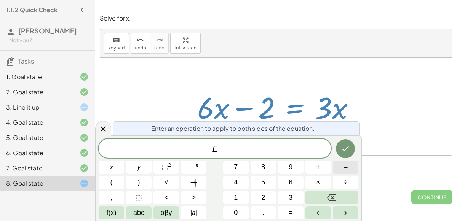
click at [344, 172] on span "–" at bounding box center [345, 167] width 4 height 10
click at [298, 198] on button "3" at bounding box center [291, 197] width 26 height 13
click at [118, 169] on button "x" at bounding box center [112, 167] width 26 height 13
click at [350, 145] on icon "Done" at bounding box center [345, 148] width 9 height 9
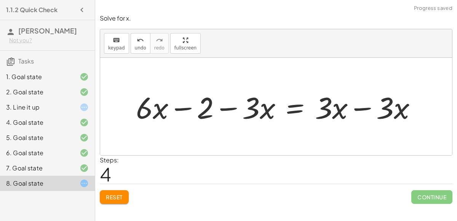
click at [397, 104] on div at bounding box center [279, 106] width 294 height 39
click at [391, 104] on div at bounding box center [279, 106] width 294 height 39
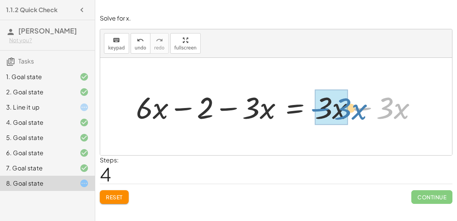
drag, startPoint x: 364, startPoint y: 108, endPoint x: 313, endPoint y: 108, distance: 51.0
click at [313, 108] on div at bounding box center [279, 106] width 294 height 39
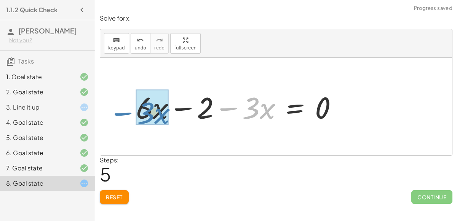
drag, startPoint x: 230, startPoint y: 107, endPoint x: 125, endPoint y: 111, distance: 104.8
click at [125, 111] on div "+ · 6 · x − 10 = − 8 + · 3 · x + · 6 · x − 10 + 8 = − 8 + · 3 · x + 8 + · 6 · x…" at bounding box center [236, 106] width 225 height 43
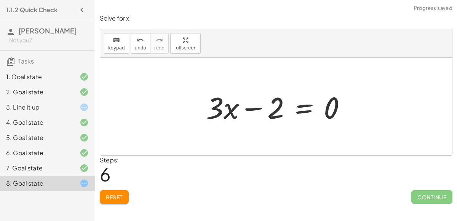
click at [335, 107] on div at bounding box center [279, 106] width 154 height 39
click at [303, 107] on div at bounding box center [279, 106] width 154 height 39
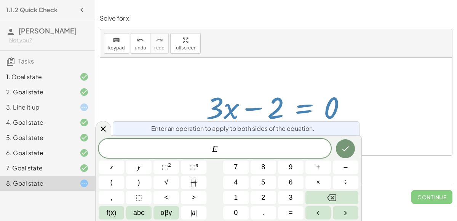
click at [303, 108] on div at bounding box center [279, 106] width 154 height 39
click at [404, 139] on div at bounding box center [276, 106] width 352 height 97
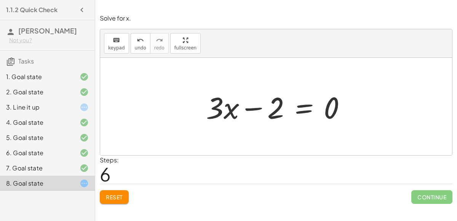
click at [257, 106] on div at bounding box center [279, 106] width 154 height 39
click at [135, 41] on div "undo" at bounding box center [140, 39] width 11 height 9
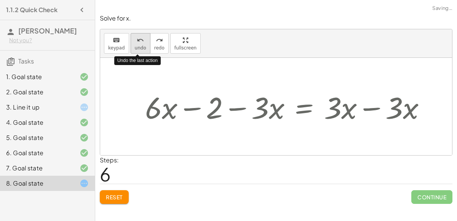
click at [135, 41] on div "undo" at bounding box center [140, 39] width 11 height 9
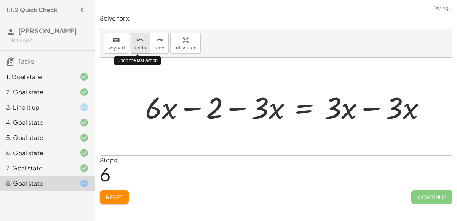
click at [135, 41] on div "undo" at bounding box center [140, 39] width 11 height 9
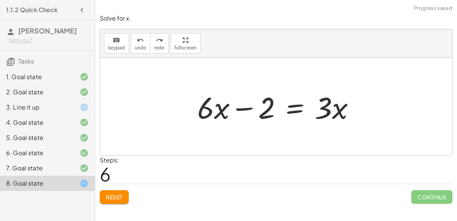
click at [296, 110] on div at bounding box center [278, 106] width 171 height 39
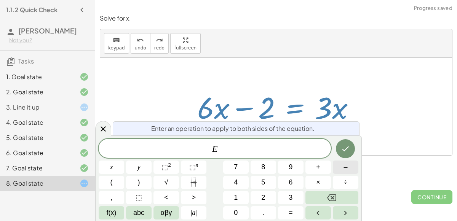
click at [346, 171] on span "–" at bounding box center [345, 167] width 4 height 10
click at [322, 192] on button "Backspace" at bounding box center [331, 197] width 53 height 13
click at [192, 64] on div at bounding box center [276, 106] width 352 height 97
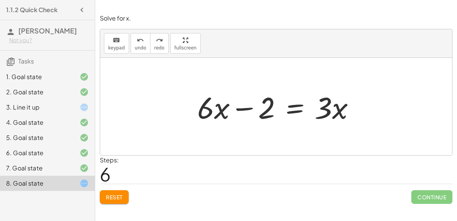
click at [113, 200] on button "Reset" at bounding box center [114, 197] width 29 height 14
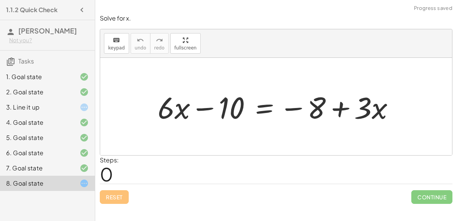
click at [270, 106] on div at bounding box center [279, 106] width 251 height 39
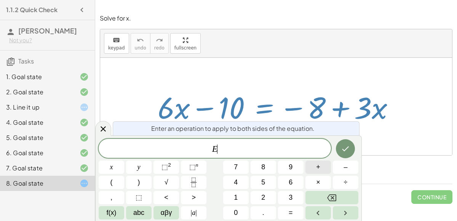
click at [316, 170] on span "+" at bounding box center [318, 167] width 4 height 10
click at [239, 200] on button "1" at bounding box center [236, 197] width 26 height 13
click at [232, 210] on button "0" at bounding box center [236, 212] width 26 height 13
click at [347, 152] on icon "Done" at bounding box center [345, 148] width 9 height 9
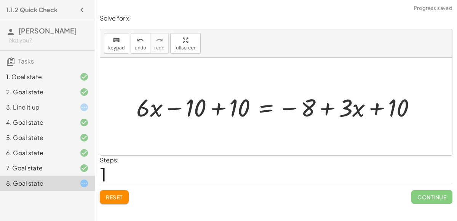
click at [214, 107] on div at bounding box center [278, 107] width 293 height 32
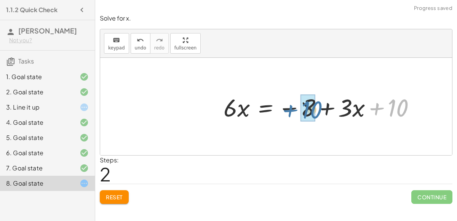
drag, startPoint x: 392, startPoint y: 108, endPoint x: 306, endPoint y: 110, distance: 86.4
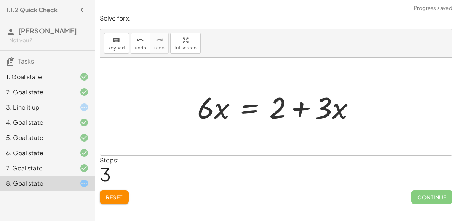
click at [250, 101] on div at bounding box center [278, 106] width 171 height 39
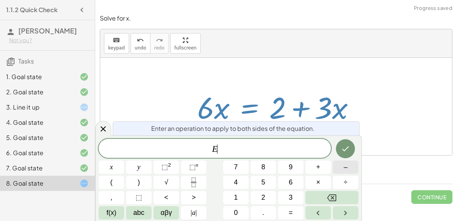
click at [344, 171] on span "–" at bounding box center [345, 167] width 4 height 10
click at [287, 196] on button "3" at bounding box center [291, 197] width 26 height 13
click at [107, 171] on button "x" at bounding box center [112, 167] width 26 height 13
click at [342, 151] on icon "Done" at bounding box center [345, 148] width 9 height 9
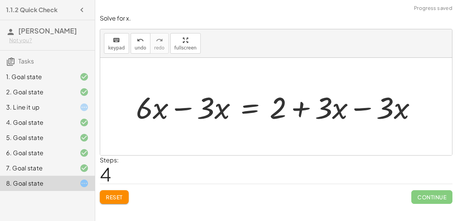
click at [344, 105] on div at bounding box center [279, 106] width 294 height 39
click at [332, 105] on div at bounding box center [279, 106] width 294 height 39
click at [357, 106] on div at bounding box center [279, 106] width 294 height 39
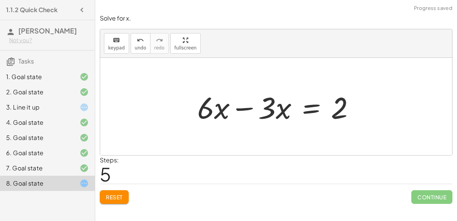
click at [244, 108] on div at bounding box center [278, 106] width 171 height 39
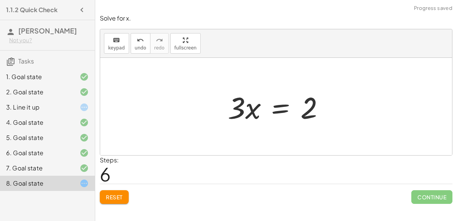
click at [257, 105] on div at bounding box center [279, 106] width 110 height 39
click at [285, 110] on div at bounding box center [279, 106] width 110 height 39
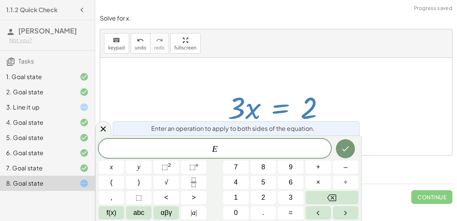
click at [305, 106] on div at bounding box center [279, 106] width 110 height 39
click at [329, 105] on div at bounding box center [279, 106] width 110 height 39
click at [282, 110] on div at bounding box center [279, 106] width 110 height 39
click at [337, 178] on button "÷" at bounding box center [346, 182] width 26 height 13
click at [289, 196] on span "3" at bounding box center [291, 198] width 4 height 10
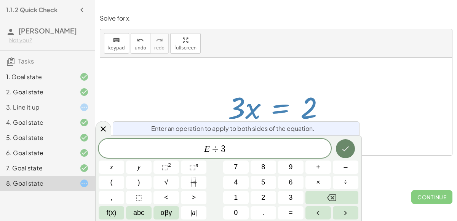
click at [349, 149] on icon "Done" at bounding box center [345, 148] width 9 height 9
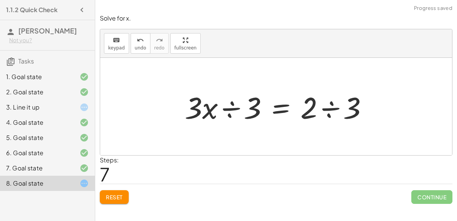
click at [235, 105] on div at bounding box center [279, 106] width 197 height 39
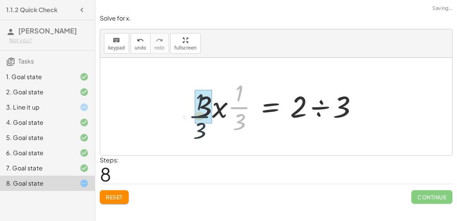
drag, startPoint x: 237, startPoint y: 109, endPoint x: 199, endPoint y: 115, distance: 38.6
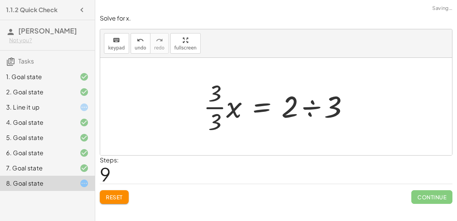
click at [209, 112] on div at bounding box center [278, 106] width 159 height 59
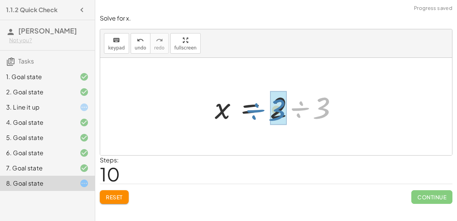
drag, startPoint x: 323, startPoint y: 104, endPoint x: 279, endPoint y: 105, distance: 43.8
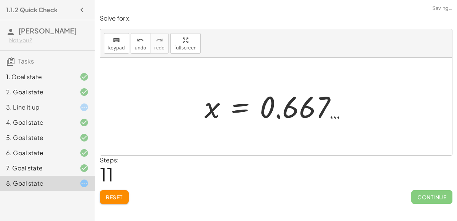
click at [286, 107] on div at bounding box center [279, 107] width 156 height 38
click at [267, 118] on div at bounding box center [279, 107] width 156 height 38
click at [278, 115] on div at bounding box center [279, 107] width 156 height 38
click at [285, 113] on div at bounding box center [279, 107] width 156 height 38
click at [338, 93] on div at bounding box center [279, 107] width 156 height 38
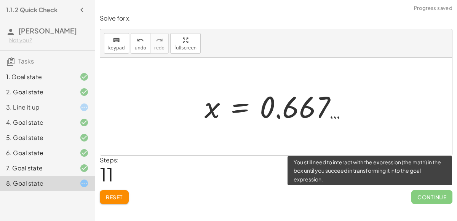
click at [416, 191] on span "Continue" at bounding box center [431, 197] width 41 height 14
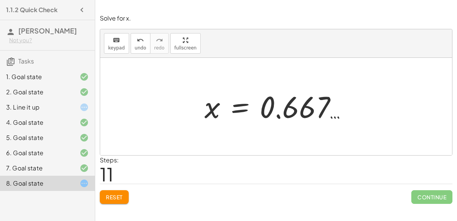
click at [296, 105] on div at bounding box center [279, 107] width 156 height 38
click at [141, 48] on span "undo" at bounding box center [140, 47] width 11 height 5
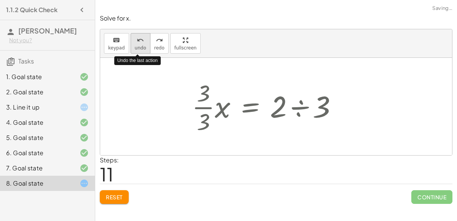
click at [141, 48] on span "undo" at bounding box center [140, 47] width 11 height 5
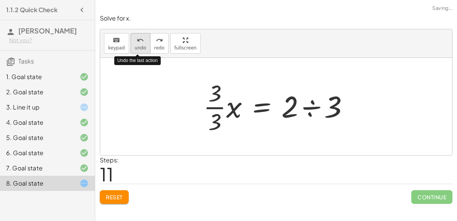
click at [141, 48] on span "undo" at bounding box center [140, 47] width 11 height 5
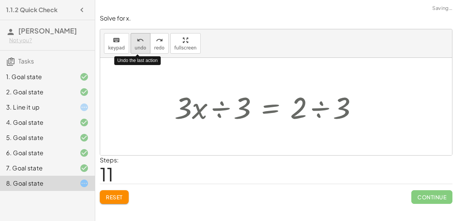
click at [141, 48] on span "undo" at bounding box center [140, 47] width 11 height 5
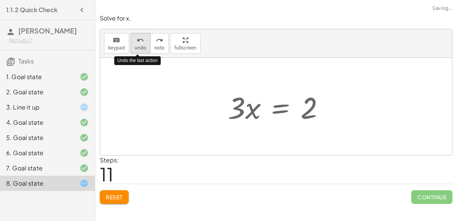
click at [141, 48] on span "undo" at bounding box center [140, 47] width 11 height 5
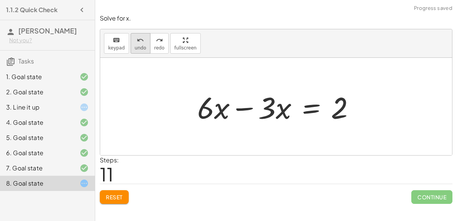
click at [140, 48] on span "undo" at bounding box center [140, 47] width 11 height 5
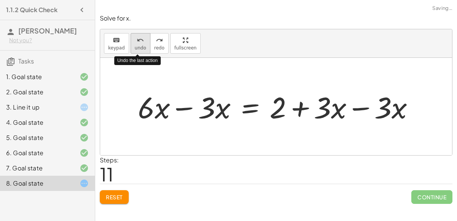
click at [140, 48] on span "undo" at bounding box center [140, 47] width 11 height 5
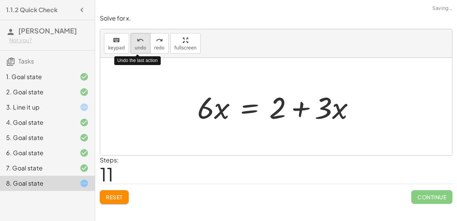
click at [140, 48] on span "undo" at bounding box center [140, 47] width 11 height 5
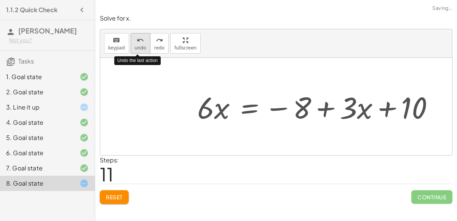
click at [140, 48] on span "undo" at bounding box center [140, 47] width 11 height 5
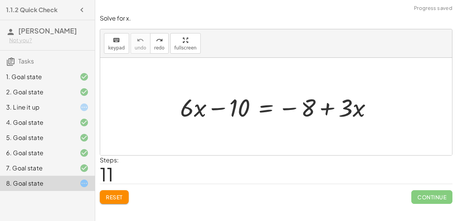
click at [110, 197] on span "Reset" at bounding box center [114, 197] width 17 height 7
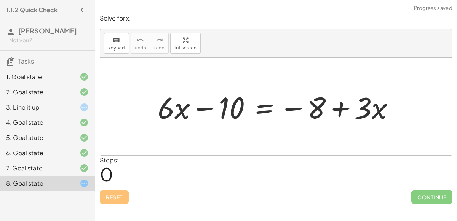
click at [263, 107] on div at bounding box center [279, 106] width 251 height 39
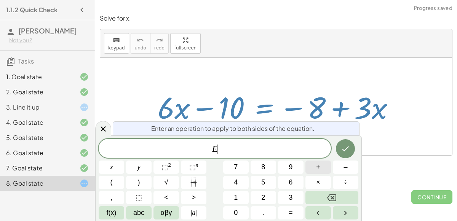
click at [324, 169] on button "+" at bounding box center [318, 167] width 26 height 13
click at [240, 200] on button "1" at bounding box center [236, 197] width 26 height 13
click at [235, 211] on span "0" at bounding box center [236, 213] width 4 height 10
click at [343, 148] on icon "Done" at bounding box center [345, 148] width 9 height 9
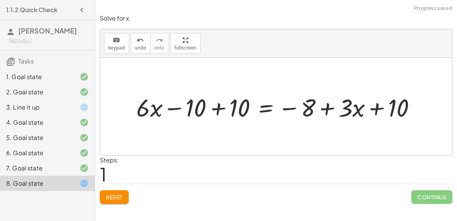
click at [215, 109] on div at bounding box center [278, 107] width 293 height 32
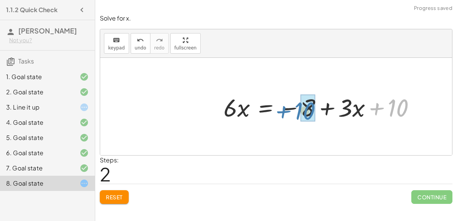
drag, startPoint x: 404, startPoint y: 104, endPoint x: 311, endPoint y: 107, distance: 93.7
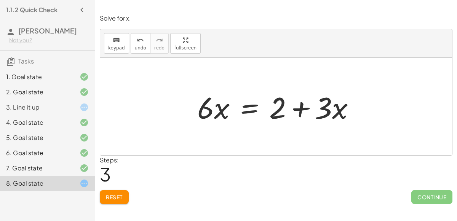
click at [247, 110] on div at bounding box center [278, 106] width 171 height 39
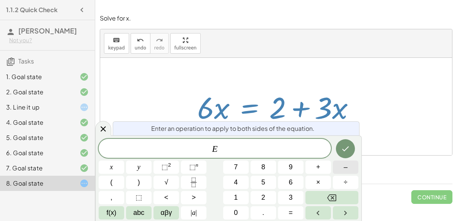
click at [344, 162] on button "–" at bounding box center [346, 167] width 26 height 13
click at [290, 199] on span "3" at bounding box center [291, 198] width 4 height 10
click at [103, 168] on button "x" at bounding box center [112, 167] width 26 height 13
click at [345, 147] on icon "Done" at bounding box center [345, 148] width 9 height 9
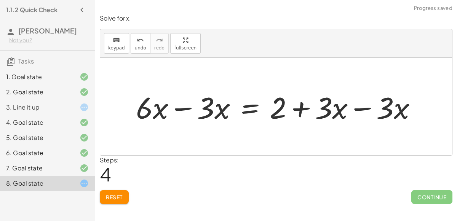
click at [178, 107] on div at bounding box center [279, 106] width 294 height 39
click at [359, 107] on div at bounding box center [309, 106] width 233 height 39
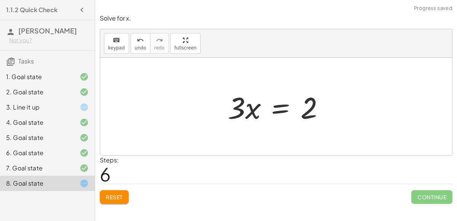
click at [287, 111] on div at bounding box center [279, 106] width 110 height 39
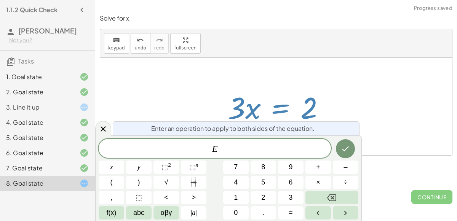
click at [343, 102] on div at bounding box center [276, 106] width 352 height 97
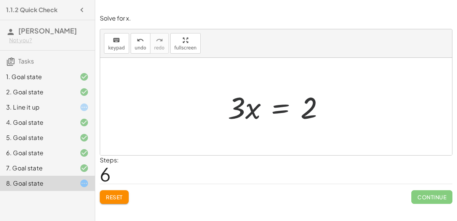
click at [290, 103] on div at bounding box center [279, 106] width 110 height 39
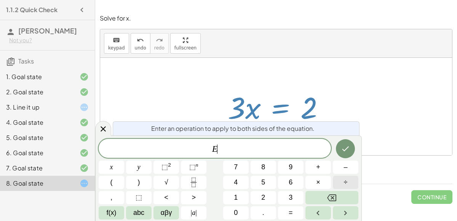
click at [341, 179] on button "÷" at bounding box center [346, 182] width 26 height 13
click at [273, 200] on button "2" at bounding box center [264, 197] width 26 height 13
click at [348, 153] on icon "Done" at bounding box center [345, 148] width 9 height 9
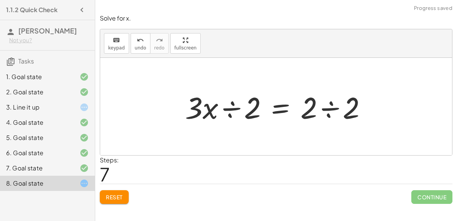
click at [233, 106] on div at bounding box center [278, 106] width 195 height 39
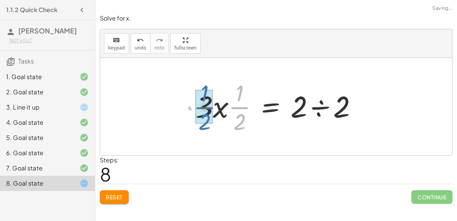
drag, startPoint x: 241, startPoint y: 106, endPoint x: 205, endPoint y: 106, distance: 36.2
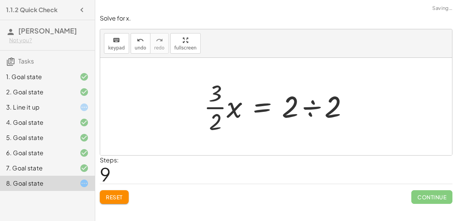
click at [211, 106] on div at bounding box center [279, 106] width 158 height 59
click at [215, 107] on div at bounding box center [279, 106] width 158 height 59
drag, startPoint x: 314, startPoint y: 105, endPoint x: 305, endPoint y: 106, distance: 9.1
click at [305, 106] on div at bounding box center [279, 106] width 158 height 59
click at [308, 105] on div at bounding box center [279, 106] width 158 height 59
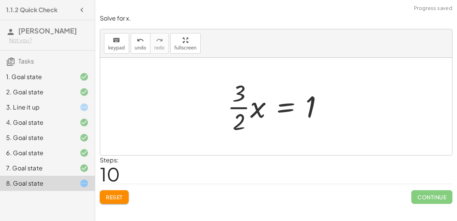
click at [311, 106] on div at bounding box center [278, 106] width 110 height 59
click at [137, 48] on span "undo" at bounding box center [140, 47] width 11 height 5
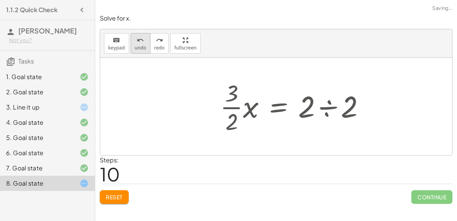
click at [137, 48] on span "undo" at bounding box center [140, 47] width 11 height 5
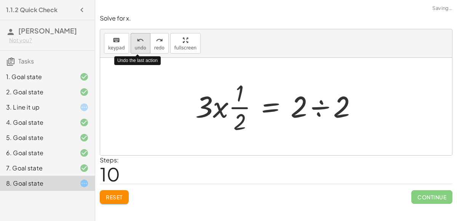
click at [137, 48] on span "undo" at bounding box center [140, 47] width 11 height 5
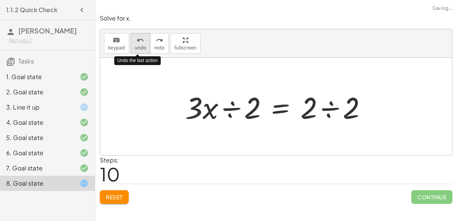
click at [137, 48] on span "undo" at bounding box center [140, 47] width 11 height 5
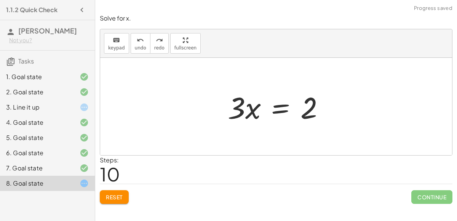
click at [283, 104] on div at bounding box center [279, 106] width 110 height 39
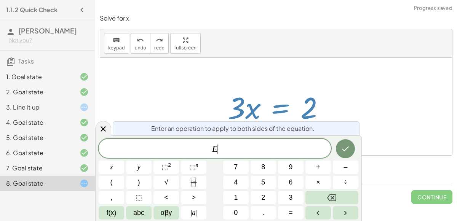
click at [343, 175] on div "E ​ x y ⬚ 2 ⬚ n 7 8 9 + – ( ) √ 4 5 6 × ÷ , ⬚ < > 1 2 3 f(x) abc αβγ | a | 0 . =" at bounding box center [229, 179] width 260 height 81
click at [340, 181] on button "÷" at bounding box center [346, 182] width 26 height 13
click at [287, 194] on button "3" at bounding box center [291, 197] width 26 height 13
click at [340, 142] on button "Done" at bounding box center [345, 148] width 19 height 19
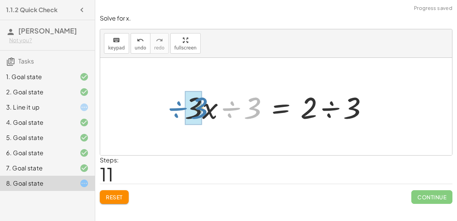
drag, startPoint x: 250, startPoint y: 108, endPoint x: 196, endPoint y: 107, distance: 54.1
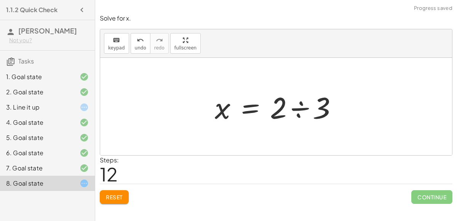
click at [356, 103] on div at bounding box center [276, 106] width 352 height 97
click at [300, 102] on div at bounding box center [279, 106] width 136 height 39
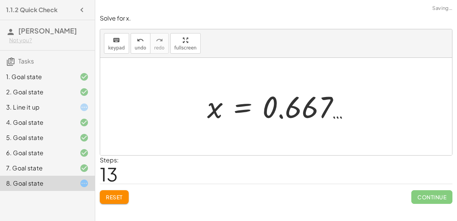
click at [304, 111] on div at bounding box center [281, 107] width 156 height 38
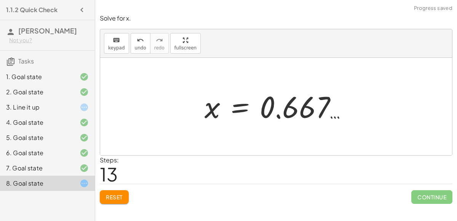
click at [297, 92] on div at bounding box center [279, 107] width 156 height 38
click at [118, 194] on span "Reset" at bounding box center [114, 197] width 17 height 7
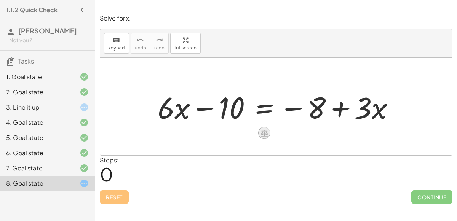
click at [260, 132] on icon at bounding box center [264, 133] width 8 height 8
click at [261, 136] on div "×" at bounding box center [264, 133] width 12 height 12
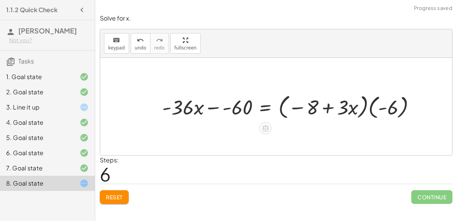
click at [113, 197] on span "Reset" at bounding box center [114, 197] width 17 height 7
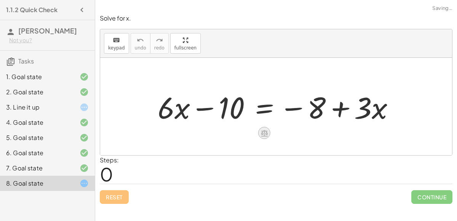
click at [262, 134] on icon at bounding box center [264, 133] width 7 height 6
click at [249, 131] on span "−" at bounding box center [249, 133] width 5 height 11
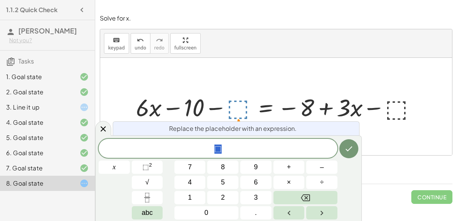
click at [256, 177] on button "6" at bounding box center [255, 182] width 31 height 13
click at [113, 167] on span "x" at bounding box center [114, 167] width 3 height 10
click at [350, 141] on button "Done" at bounding box center [348, 148] width 19 height 19
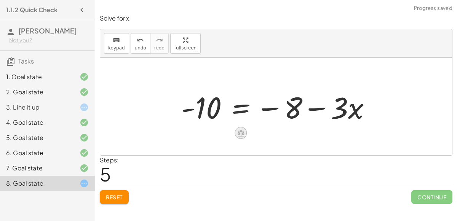
click at [238, 138] on div at bounding box center [241, 133] width 12 height 12
click at [209, 136] on span "+" at bounding box center [210, 133] width 5 height 11
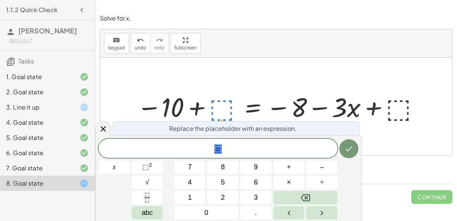
click at [223, 167] on span "8" at bounding box center [223, 167] width 4 height 10
click at [346, 139] on div "Replace the placeholder with an expression. 8 ​ x 7 8 9 + – 4 5 6 × ÷ ⬚ 2 √ abc…" at bounding box center [228, 179] width 267 height 86
click at [346, 147] on icon "Done" at bounding box center [348, 148] width 9 height 9
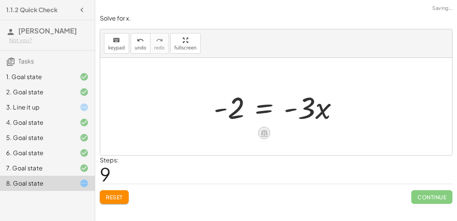
click at [265, 133] on icon at bounding box center [264, 133] width 7 height 6
click at [280, 132] on span "÷" at bounding box center [279, 133] width 4 height 11
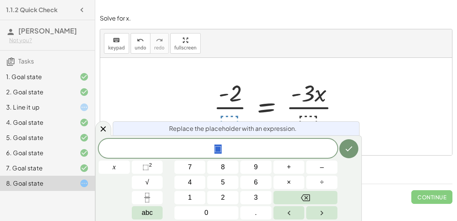
click at [259, 197] on button "3" at bounding box center [255, 197] width 31 height 13
click at [357, 131] on div "Replace the placeholder with an expression." at bounding box center [236, 128] width 247 height 14
click at [346, 148] on icon "Done" at bounding box center [348, 148] width 9 height 9
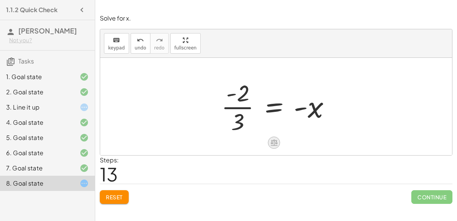
click at [273, 147] on div at bounding box center [274, 143] width 12 height 12
click at [289, 142] on span "÷" at bounding box center [289, 142] width 4 height 11
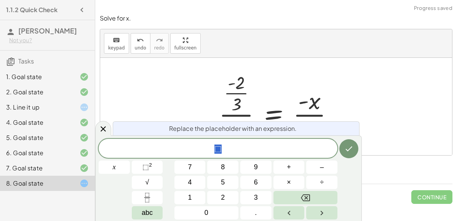
click at [322, 167] on span "–" at bounding box center [322, 167] width 4 height 10
click at [346, 149] on icon "Done" at bounding box center [348, 148] width 9 height 9
click at [190, 198] on span "1" at bounding box center [190, 198] width 4 height 10
click at [350, 149] on icon "Done" at bounding box center [349, 149] width 7 height 5
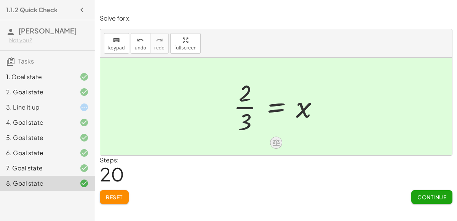
click at [276, 140] on icon at bounding box center [276, 143] width 7 height 6
click at [433, 201] on button "Continue" at bounding box center [431, 197] width 41 height 14
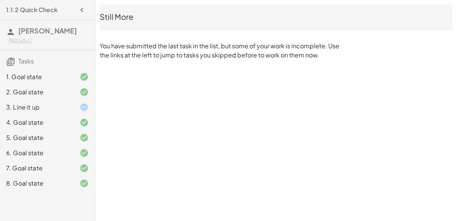
click at [20, 109] on div "3. Line it up" at bounding box center [36, 107] width 61 height 9
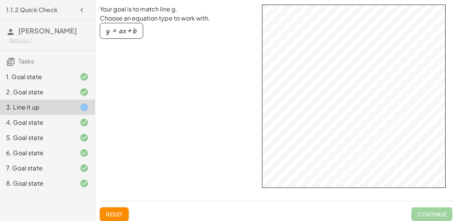
click at [124, 30] on div "button" at bounding box center [121, 31] width 30 height 8
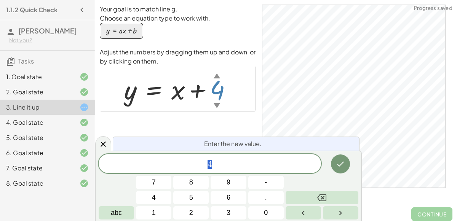
click at [266, 182] on span "-" at bounding box center [266, 182] width 2 height 10
click at [223, 212] on button "3" at bounding box center [228, 212] width 35 height 13
click at [345, 156] on button "Done" at bounding box center [340, 164] width 19 height 19
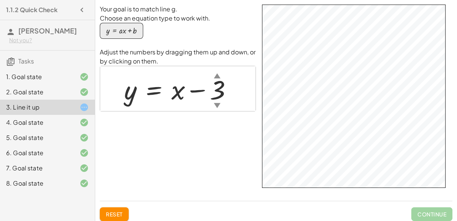
drag, startPoint x: 130, startPoint y: 92, endPoint x: 185, endPoint y: 84, distance: 55.4
click at [185, 84] on div at bounding box center [181, 89] width 122 height 35
drag, startPoint x: 218, startPoint y: 91, endPoint x: 215, endPoint y: 106, distance: 15.1
click at [154, 90] on div "y = + x − 7 ▲ ▼" at bounding box center [154, 90] width 0 height 0
drag, startPoint x: 218, startPoint y: 86, endPoint x: 217, endPoint y: 72, distance: 14.5
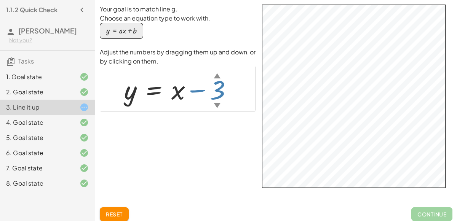
click at [154, 90] on div "y = + x − 3 ▲ ▼" at bounding box center [154, 90] width 0 height 0
click at [420, 210] on span "Continue" at bounding box center [431, 214] width 41 height 14
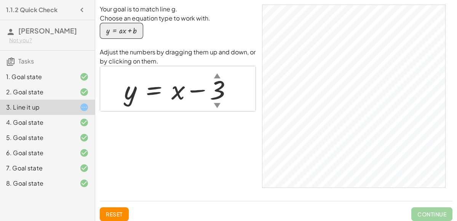
click at [431, 210] on span "Continue" at bounding box center [431, 214] width 41 height 14
drag, startPoint x: 217, startPoint y: 96, endPoint x: 222, endPoint y: 62, distance: 34.2
click at [222, 62] on div "Adjust the numbers by dragging them up and down, or by clicking on them. y = + …" at bounding box center [178, 80] width 156 height 64
click at [171, 95] on div at bounding box center [182, 89] width 125 height 35
click at [115, 208] on button "Reset" at bounding box center [114, 214] width 29 height 14
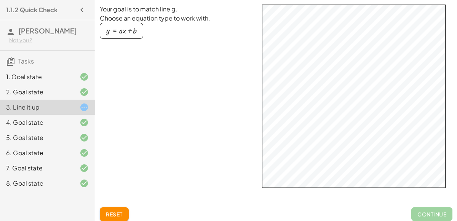
click at [139, 30] on button "y = + · a · x + b" at bounding box center [121, 31] width 43 height 16
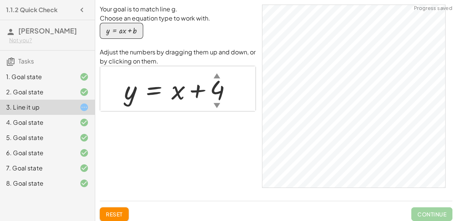
click at [219, 94] on div at bounding box center [180, 89] width 121 height 35
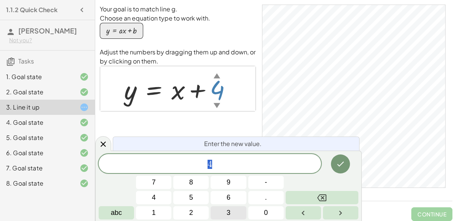
click at [230, 211] on span "3" at bounding box center [229, 213] width 4 height 10
click at [260, 201] on button "." at bounding box center [265, 197] width 35 height 13
click at [230, 183] on span "9" at bounding box center [229, 182] width 4 height 10
click at [340, 168] on icon "Done" at bounding box center [340, 164] width 9 height 9
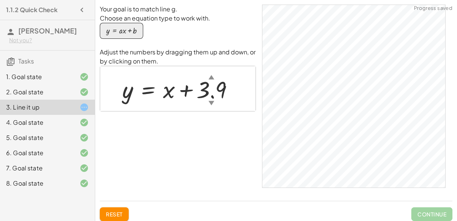
click at [207, 89] on div at bounding box center [180, 88] width 125 height 30
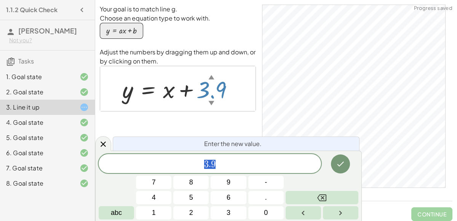
click at [224, 164] on span "3 . 9" at bounding box center [210, 164] width 222 height 11
click at [230, 154] on div "*** 3 . 8" at bounding box center [210, 163] width 222 height 19
click at [230, 162] on span "2 . 7" at bounding box center [210, 164] width 222 height 11
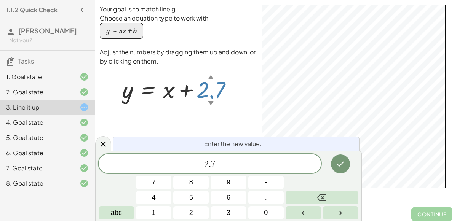
click at [210, 101] on div "▼" at bounding box center [211, 103] width 6 height 8
drag, startPoint x: 210, startPoint y: 102, endPoint x: 209, endPoint y: 85, distance: 16.8
click at [148, 89] on div "y = + x + 2.7 ▲ ▼" at bounding box center [148, 89] width 0 height 0
click at [209, 85] on div at bounding box center [180, 88] width 124 height 30
click at [341, 161] on icon "Done" at bounding box center [340, 164] width 9 height 9
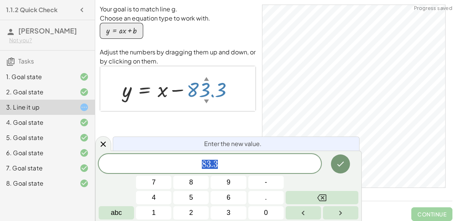
click at [233, 167] on span "8 3 . 3" at bounding box center [210, 164] width 222 height 11
click at [339, 160] on icon "Done" at bounding box center [340, 164] width 9 height 9
click at [270, 152] on div "Enter the new value. **** 8 3 . 4 7 8 9 4 5 6 1 2 3 - . 0 abc" at bounding box center [228, 186] width 267 height 70
click at [275, 171] on div "8 3 . 4" at bounding box center [210, 163] width 222 height 19
click at [338, 165] on icon "Done" at bounding box center [340, 164] width 7 height 5
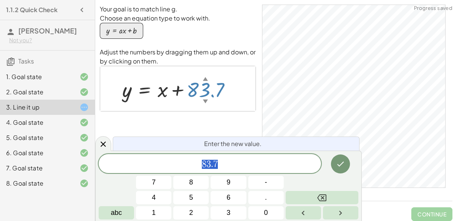
click at [244, 161] on span "8 3 . 7" at bounding box center [210, 164] width 222 height 11
click at [230, 161] on span "8 3 . 8" at bounding box center [210, 164] width 222 height 11
click at [230, 160] on span "8 3 . 2" at bounding box center [210, 164] width 222 height 11
click at [231, 162] on span "8 3 . 1" at bounding box center [210, 164] width 222 height 11
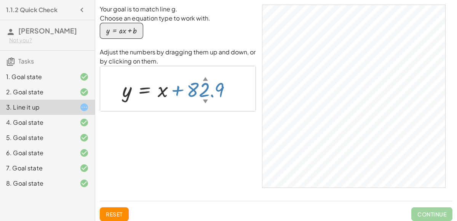
drag, startPoint x: 206, startPoint y: 93, endPoint x: 210, endPoint y: 99, distance: 8.0
click at [210, 99] on div at bounding box center [179, 88] width 123 height 27
drag, startPoint x: 211, startPoint y: 91, endPoint x: 215, endPoint y: 114, distance: 23.2
click at [215, 114] on div "Your goal is to match line g. Choose an equation type to work with. y = + · a ·…" at bounding box center [178, 100] width 156 height 190
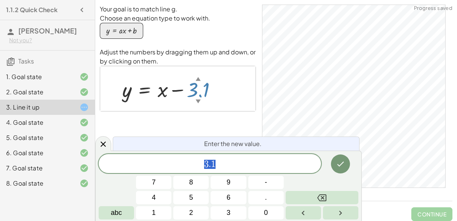
click at [242, 166] on span "3 . 1" at bounding box center [210, 164] width 222 height 11
click at [238, 166] on span "3 . 2" at bounding box center [210, 164] width 222 height 11
click at [240, 166] on span "2 . 9" at bounding box center [210, 164] width 222 height 11
click at [261, 162] on span "2 . 8" at bounding box center [210, 164] width 222 height 11
click at [190, 159] on span "2 . 9 ​" at bounding box center [210, 164] width 222 height 11
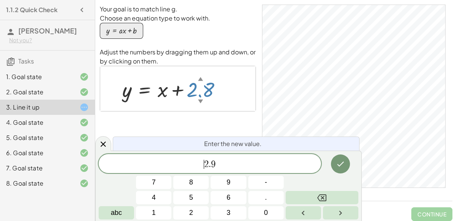
click at [206, 167] on span "2" at bounding box center [206, 164] width 5 height 9
click at [209, 162] on span "." at bounding box center [210, 164] width 2 height 9
click at [203, 162] on span "1 . 9" at bounding box center [210, 164] width 222 height 11
click at [207, 162] on span "1" at bounding box center [206, 164] width 5 height 9
click at [206, 167] on span "0" at bounding box center [206, 164] width 5 height 9
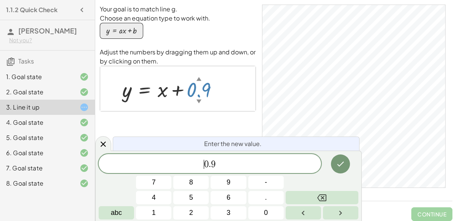
click at [227, 165] on span "​ 0 . 9" at bounding box center [210, 164] width 222 height 11
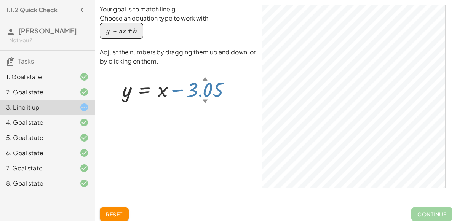
drag, startPoint x: 204, startPoint y: 76, endPoint x: 210, endPoint y: 93, distance: 17.7
click at [145, 90] on div "y = + x − 3.05 ▲ ▼" at bounding box center [145, 90] width 0 height 0
click at [208, 92] on div at bounding box center [179, 88] width 123 height 27
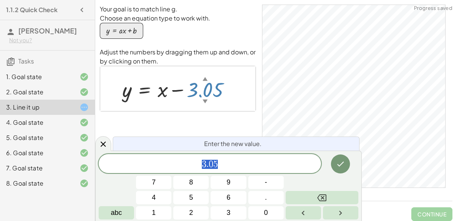
click at [224, 90] on div at bounding box center [179, 88] width 123 height 27
click at [228, 179] on span "9" at bounding box center [229, 182] width 4 height 10
click at [101, 143] on icon at bounding box center [103, 144] width 9 height 9
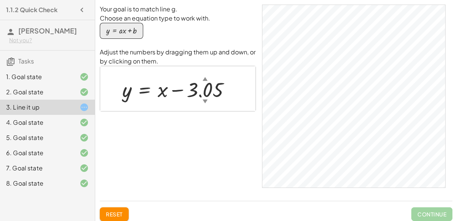
click at [217, 89] on div at bounding box center [179, 88] width 123 height 27
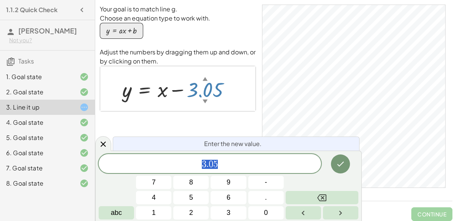
click at [230, 163] on span "3 . 0 5" at bounding box center [210, 164] width 222 height 11
click at [340, 168] on icon "Done" at bounding box center [340, 164] width 9 height 9
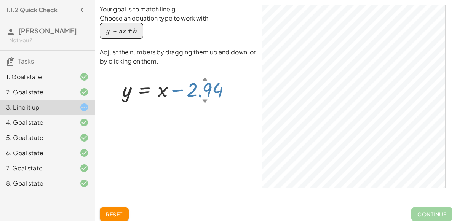
drag, startPoint x: 204, startPoint y: 80, endPoint x: 207, endPoint y: 101, distance: 21.1
click at [187, 78] on div "2.94 ▲ ▼" at bounding box center [187, 78] width 0 height 0
click at [178, 90] on div at bounding box center [179, 88] width 122 height 27
click at [230, 89] on div at bounding box center [179, 88] width 122 height 27
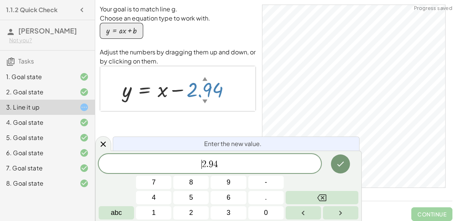
click at [203, 170] on div "​ 2 . 9 4" at bounding box center [210, 163] width 222 height 19
click at [260, 178] on button "-" at bounding box center [265, 182] width 35 height 13
click at [239, 163] on span "− ​ 2 . 9 4" at bounding box center [210, 164] width 222 height 11
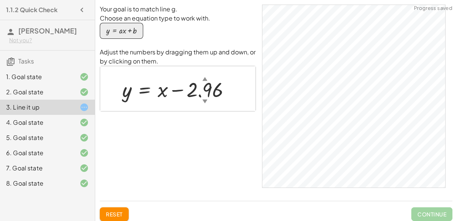
click at [218, 88] on div at bounding box center [179, 88] width 122 height 27
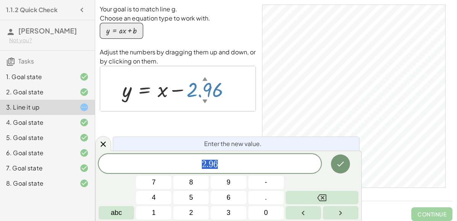
click at [223, 166] on span "2 . 9 6" at bounding box center [210, 164] width 222 height 11
click at [201, 165] on span "2 . 9 6 ​" at bounding box center [210, 164] width 222 height 11
click at [259, 180] on button "-" at bounding box center [265, 182] width 35 height 13
click at [252, 165] on span "− ​ 2 . 9 6" at bounding box center [210, 164] width 222 height 11
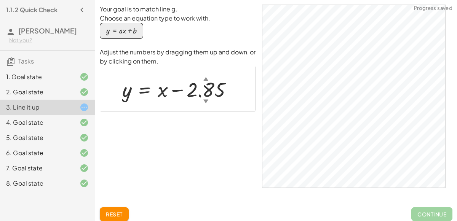
click at [118, 207] on div "Reset Continue" at bounding box center [276, 211] width 353 height 20
click at [115, 212] on span "Reset" at bounding box center [114, 214] width 17 height 7
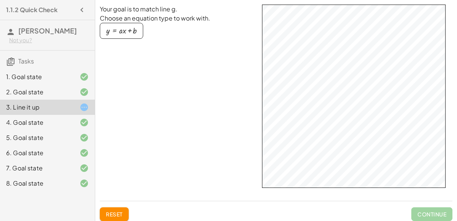
click at [229, 174] on div "Your goal is to match line g. Choose an equation type to work with. y = + · a ·…" at bounding box center [276, 100] width 353 height 190
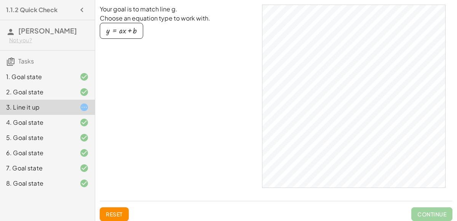
click at [0, 0] on div "Your goal is to match line g. Choose an equation type to work with. y = + · a ·…" at bounding box center [0, 0] width 0 height 0
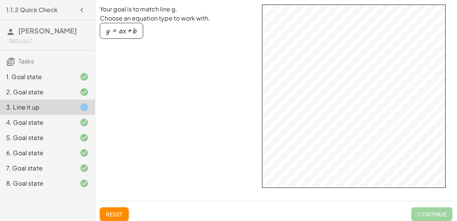
click at [182, 164] on div "Your goal is to match line g. Choose an equation type to work with. y = + · a ·…" at bounding box center [276, 100] width 353 height 190
click at [192, 164] on div "Your goal is to match line g. Choose an equation type to work with. y = + · a ·…" at bounding box center [276, 100] width 353 height 190
click at [261, 167] on div "Your goal is to match line g. Choose an equation type to work with. y = + · a ·…" at bounding box center [276, 100] width 353 height 190
click at [231, 170] on div "Your goal is to match line g. Choose an equation type to work with. y = + · a ·…" at bounding box center [276, 100] width 353 height 190
click at [241, 166] on div "Your goal is to match line g. Choose an equation type to work with. y = + · a ·…" at bounding box center [276, 100] width 353 height 190
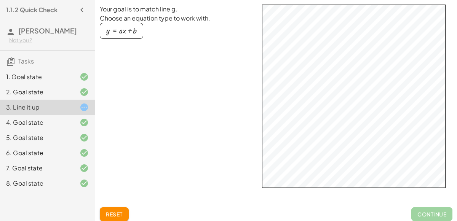
click at [212, 151] on div "Your goal is to match line g. Choose an equation type to work with. y = + · a ·…" at bounding box center [276, 100] width 353 height 190
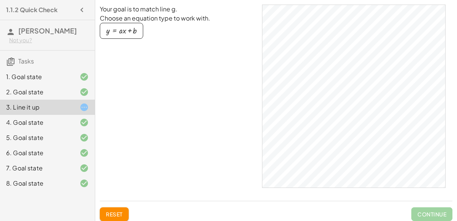
click at [124, 34] on div "button" at bounding box center [121, 31] width 30 height 8
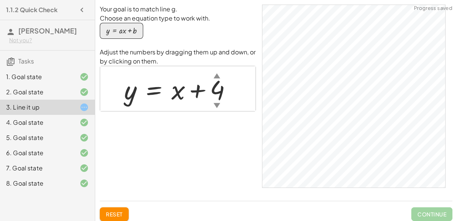
click at [215, 92] on div at bounding box center [180, 89] width 121 height 35
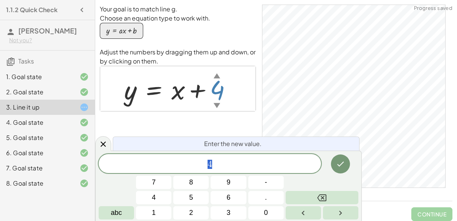
click at [148, 212] on button "1" at bounding box center [153, 212] width 35 height 13
click at [266, 197] on span "." at bounding box center [266, 198] width 2 height 10
click at [149, 195] on button "4" at bounding box center [153, 197] width 35 height 13
click at [228, 198] on span "6" at bounding box center [229, 198] width 4 height 10
click at [340, 162] on icon "Done" at bounding box center [340, 164] width 9 height 9
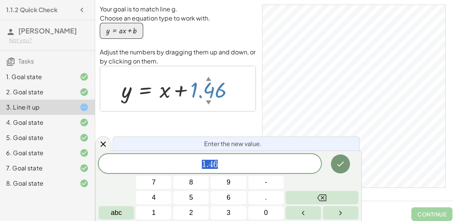
click at [185, 168] on span "1 . 4 6" at bounding box center [210, 164] width 222 height 11
click at [273, 186] on button "-" at bounding box center [265, 182] width 35 height 13
click at [334, 160] on button "Done" at bounding box center [340, 164] width 19 height 19
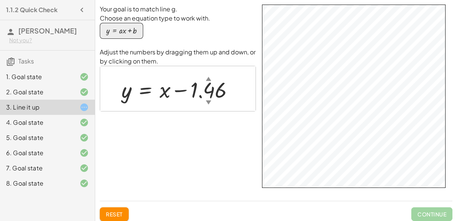
click at [220, 91] on div at bounding box center [181, 89] width 126 height 29
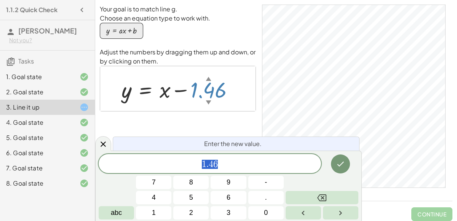
click at [224, 169] on span "1 . 4 6" at bounding box center [210, 164] width 222 height 11
click at [337, 165] on icon "Done" at bounding box center [340, 164] width 9 height 9
click at [190, 166] on span "1 . 4 5" at bounding box center [210, 164] width 222 height 11
click at [265, 181] on span "-" at bounding box center [266, 182] width 2 height 10
click at [348, 164] on button "Done" at bounding box center [340, 164] width 19 height 19
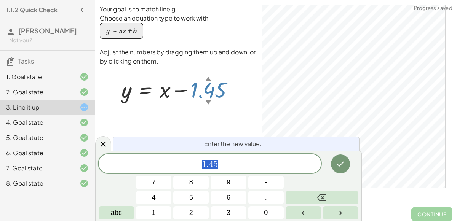
click at [225, 164] on span "1 . 4 5" at bounding box center [210, 164] width 222 height 11
click at [217, 167] on span "1 . 4 7" at bounding box center [210, 164] width 222 height 11
click at [194, 166] on span "1 . 4 7 ​" at bounding box center [210, 164] width 222 height 11
click at [267, 184] on span "-" at bounding box center [266, 182] width 2 height 10
click at [343, 167] on icon "Done" at bounding box center [340, 164] width 9 height 9
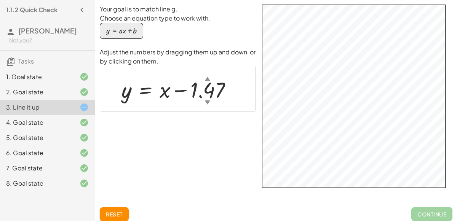
click at [258, 168] on div "Your goal is to match line g. Choose an equation type to work with. y = + · a ·…" at bounding box center [276, 100] width 353 height 190
click at [115, 112] on div "Your goal is to match line g. Choose an equation type to work with. y = + · a ·…" at bounding box center [276, 100] width 353 height 190
click at [217, 92] on div at bounding box center [180, 89] width 124 height 29
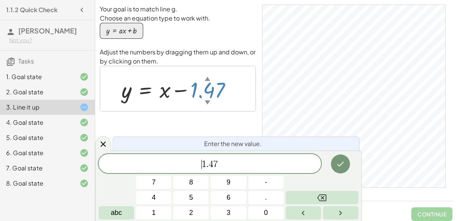
click at [198, 166] on span "​ 1 . 4 7" at bounding box center [210, 164] width 222 height 11
click at [270, 187] on button "-" at bounding box center [265, 182] width 35 height 13
click at [239, 168] on span "− 1 . 4 7 ​" at bounding box center [210, 164] width 222 height 11
click at [343, 163] on icon "Done" at bounding box center [340, 164] width 9 height 9
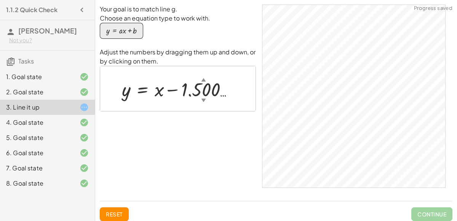
click at [161, 154] on div "Your goal is to match line g. Choose an equation type to work with. y = + · a ·…" at bounding box center [178, 100] width 156 height 190
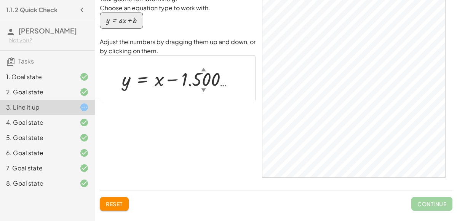
scroll to position [9, 0]
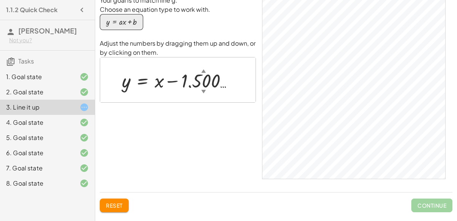
click at [425, 205] on span "Continue" at bounding box center [431, 206] width 41 height 14
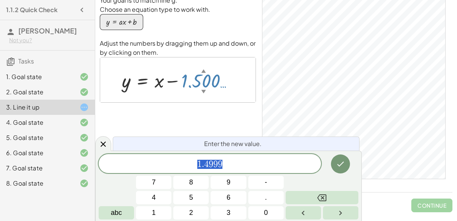
click at [263, 170] on div "1 . 4 9 9 9" at bounding box center [210, 163] width 222 height 19
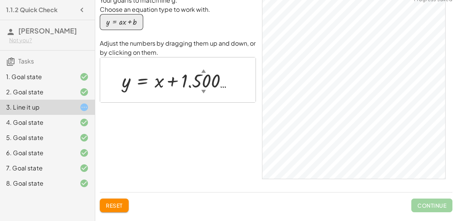
scroll to position [0, 0]
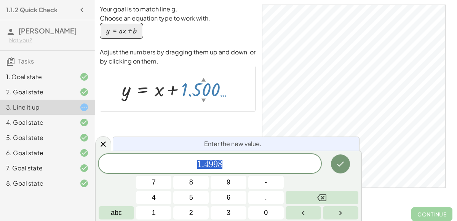
click at [190, 162] on span "1 . 4 9 9 8" at bounding box center [210, 164] width 222 height 11
click at [265, 182] on span "-" at bounding box center [266, 182] width 2 height 10
click at [348, 163] on button "Done" at bounding box center [340, 164] width 19 height 19
click at [236, 158] on div "1 . 4 9 9 8 ​" at bounding box center [210, 163] width 222 height 19
click at [189, 166] on span "1 . 4 9 9 8 ​" at bounding box center [210, 164] width 222 height 11
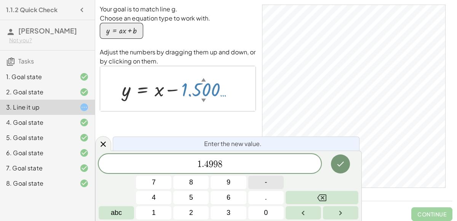
click at [263, 178] on button "-" at bounding box center [265, 182] width 35 height 13
click at [249, 156] on div "− ​ 1 . 4 9 9 8" at bounding box center [210, 163] width 222 height 19
click at [183, 168] on span "1 . 4 9 9 7" at bounding box center [210, 164] width 222 height 11
click at [260, 183] on button "-" at bounding box center [265, 182] width 35 height 13
click at [246, 158] on div "− ​ 1 . 4 9 9 7" at bounding box center [210, 163] width 222 height 19
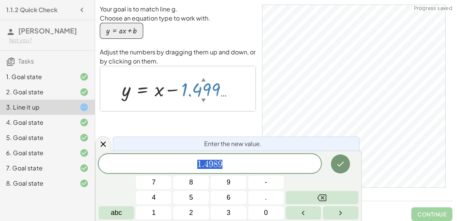
click at [230, 162] on span "1 . 4 9 8 9" at bounding box center [210, 164] width 222 height 11
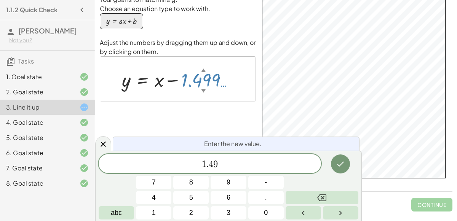
scroll to position [10, 0]
click at [257, 155] on div "1 . 4 9" at bounding box center [210, 163] width 222 height 19
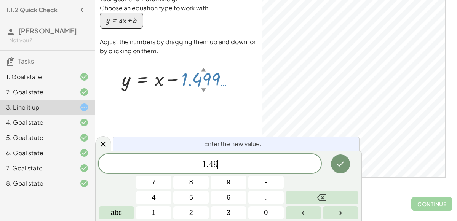
click at [190, 163] on span "1 . 4 9 ​" at bounding box center [210, 164] width 222 height 11
click at [270, 179] on button "-" at bounding box center [265, 182] width 35 height 13
click at [254, 158] on div "− ​ 1 . 4 9" at bounding box center [210, 163] width 222 height 19
click at [237, 166] on span "1 . 4 9 9 9 9 9 9" at bounding box center [210, 164] width 222 height 11
click at [176, 165] on span "1 . 4 9 9 9 9 9 9 ​" at bounding box center [210, 164] width 222 height 11
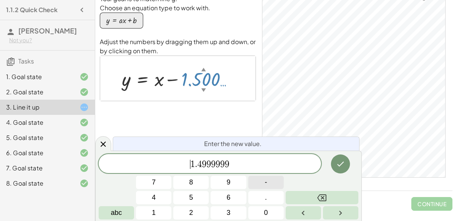
click at [270, 184] on button "-" at bounding box center [265, 182] width 35 height 13
click at [249, 167] on span "− 1 . 4 9 9 9 9 9 9 ​" at bounding box center [210, 164] width 222 height 11
drag, startPoint x: 238, startPoint y: 164, endPoint x: 201, endPoint y: 167, distance: 36.6
click at [201, 167] on span "− 1 . 4 9 9 9 9 9 9" at bounding box center [210, 164] width 222 height 11
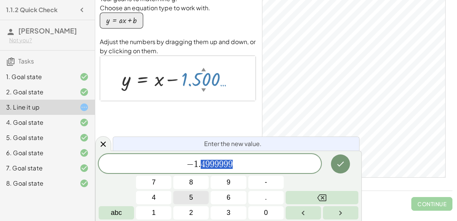
click at [198, 201] on button "5" at bounding box center [190, 197] width 35 height 13
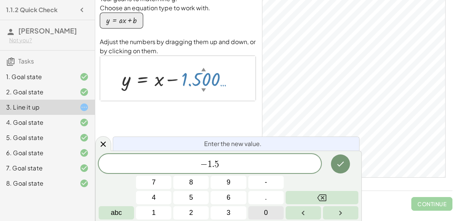
click at [262, 208] on button "0" at bounding box center [265, 212] width 35 height 13
click at [166, 215] on button "1" at bounding box center [153, 212] width 35 height 13
click at [340, 158] on button "Done" at bounding box center [340, 164] width 19 height 19
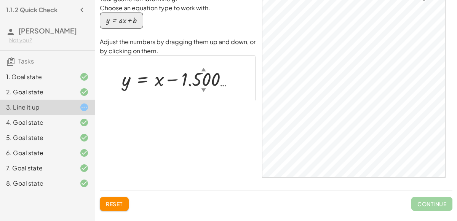
click at [202, 88] on div "▼" at bounding box center [203, 90] width 5 height 6
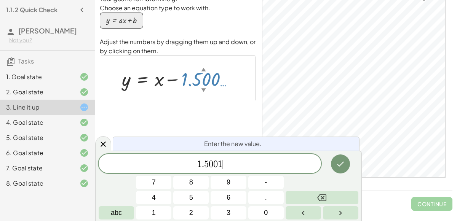
click at [230, 163] on span "1 . 5 0 0 1 ​" at bounding box center [210, 164] width 222 height 11
click at [180, 165] on span "​ 1 . 5 0 0 1" at bounding box center [210, 164] width 222 height 11
click at [257, 186] on button "-" at bounding box center [265, 182] width 35 height 13
click at [227, 161] on span "− ​ 1 . 5 0 0 1" at bounding box center [210, 164] width 222 height 11
click at [207, 163] on span "5" at bounding box center [208, 164] width 5 height 9
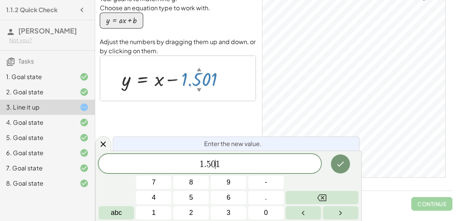
click at [215, 164] on span "0" at bounding box center [213, 164] width 5 height 9
click at [223, 165] on span "1 . 5 1 ​ 1" at bounding box center [210, 164] width 222 height 11
click at [190, 166] on span "1 . 5 1 0 ​" at bounding box center [210, 164] width 222 height 11
click at [277, 181] on button "-" at bounding box center [265, 182] width 35 height 13
click at [337, 166] on icon "Done" at bounding box center [340, 164] width 9 height 9
